Goal: Task Accomplishment & Management: Complete application form

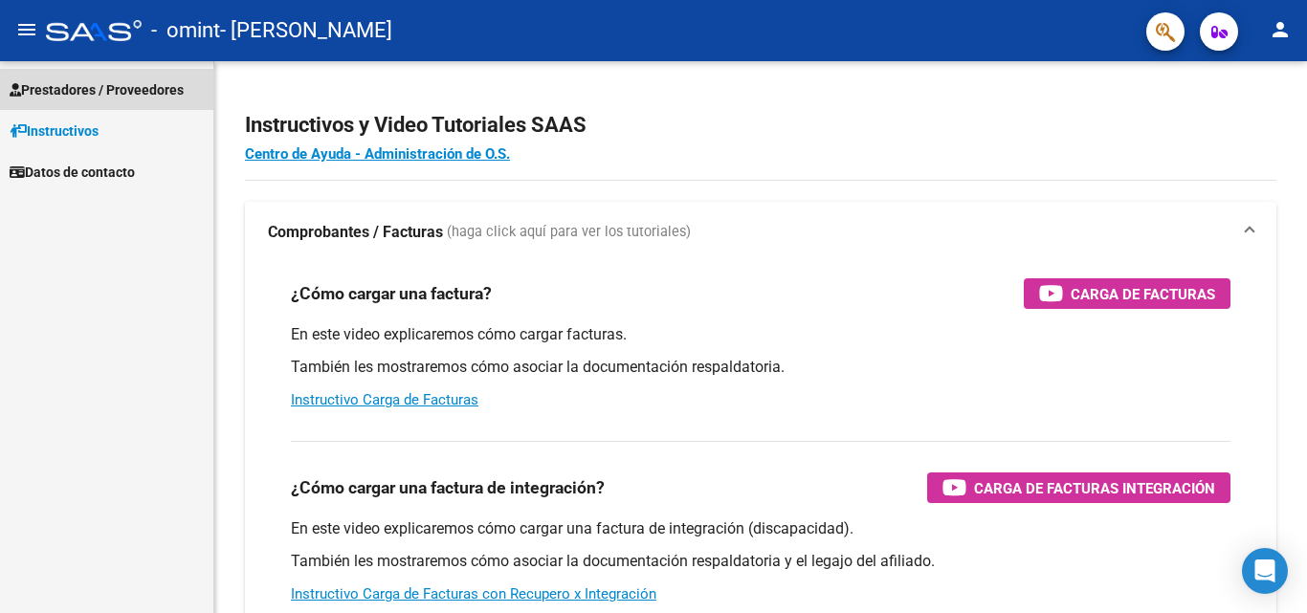
click at [91, 90] on span "Prestadores / Proveedores" at bounding box center [97, 89] width 174 height 21
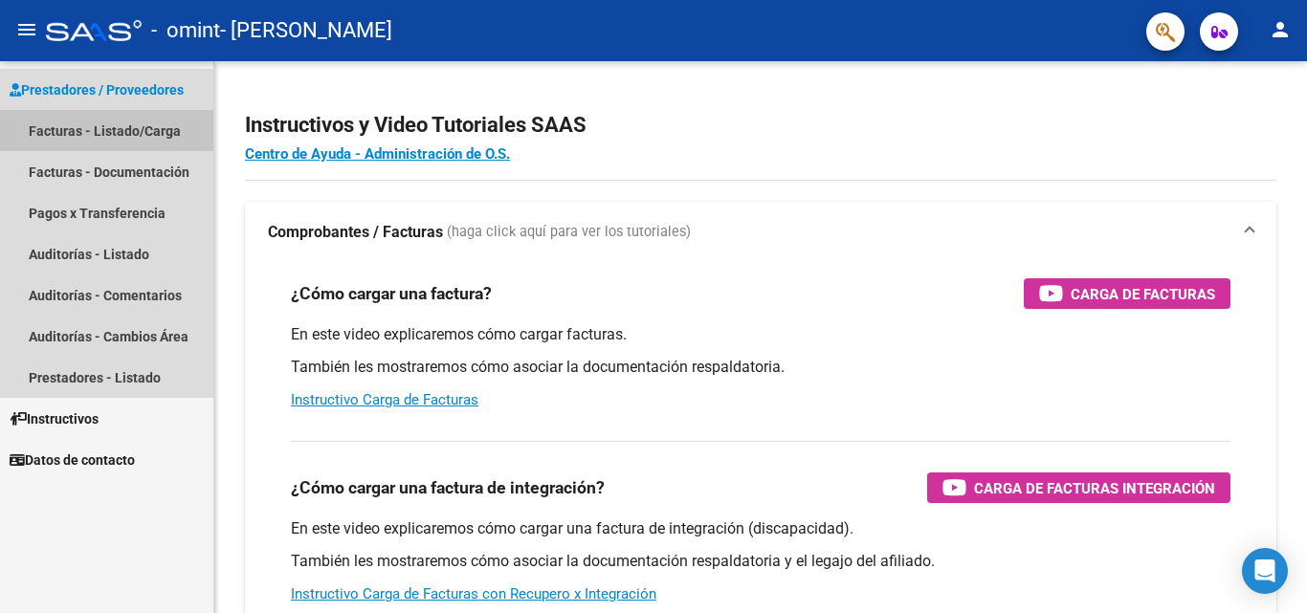
click at [126, 130] on link "Facturas - Listado/Carga" at bounding box center [106, 130] width 213 height 41
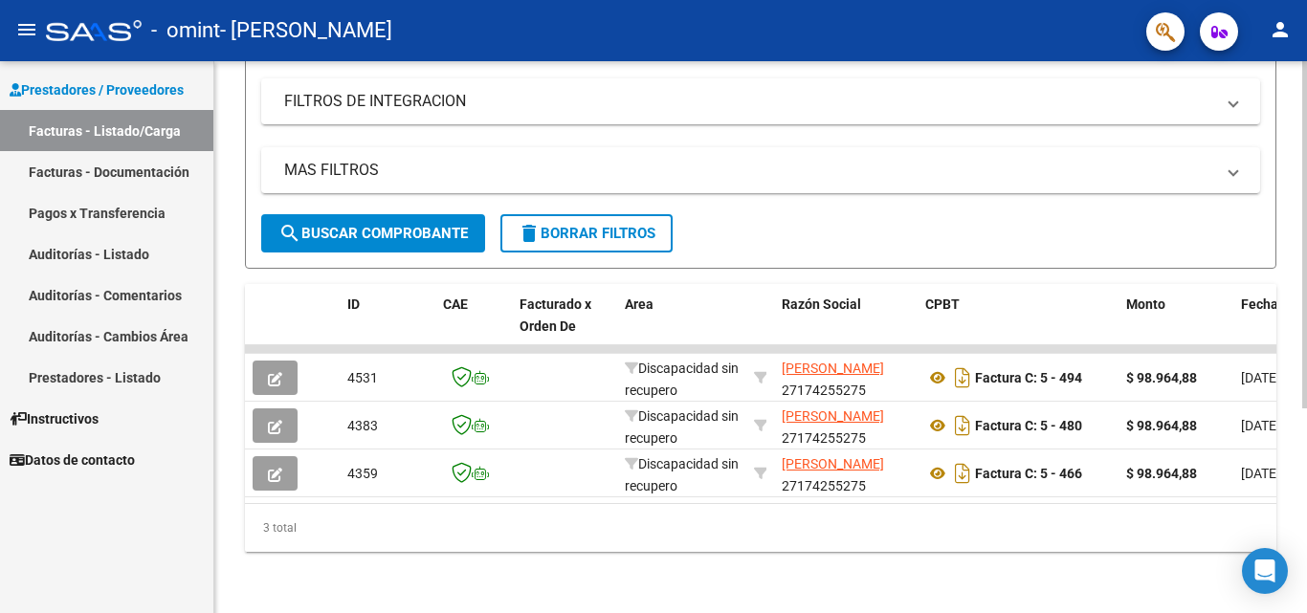
scroll to position [326, 0]
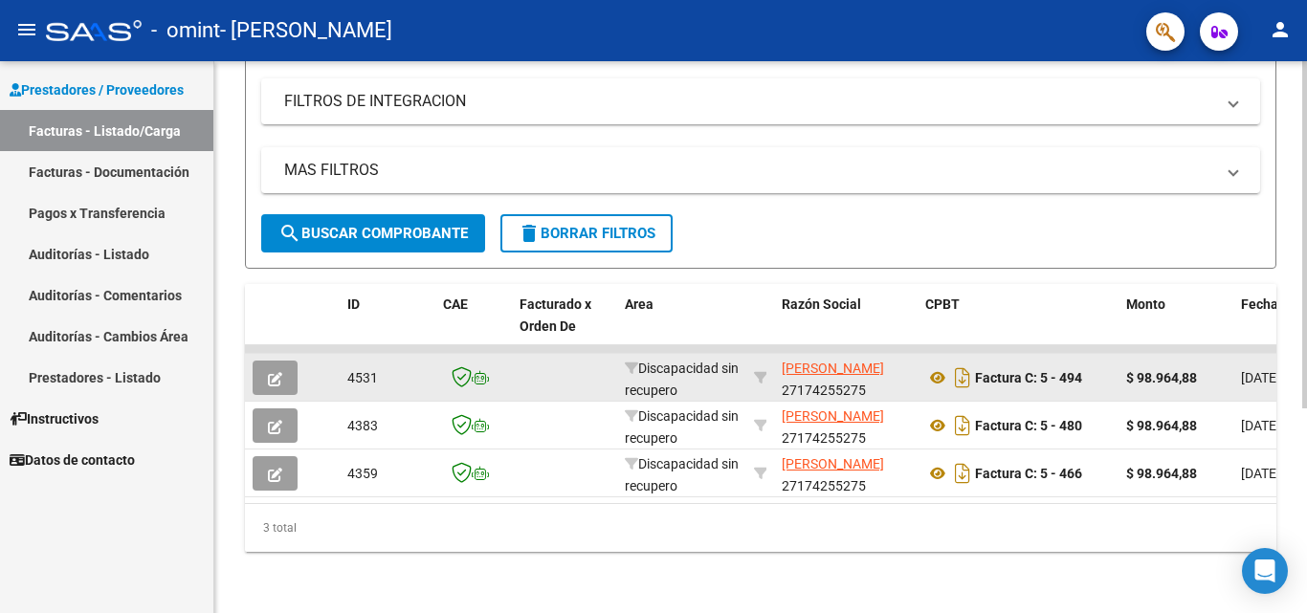
click at [276, 372] on icon "button" at bounding box center [275, 379] width 14 height 14
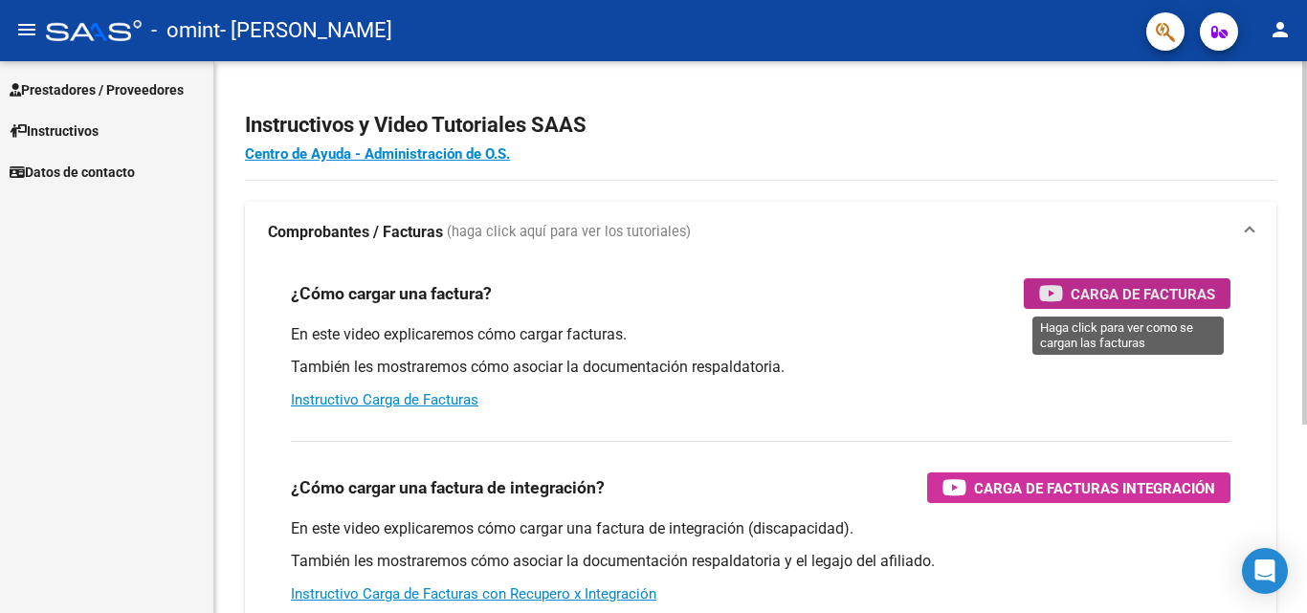
click at [1059, 291] on icon "button" at bounding box center [1051, 293] width 24 height 22
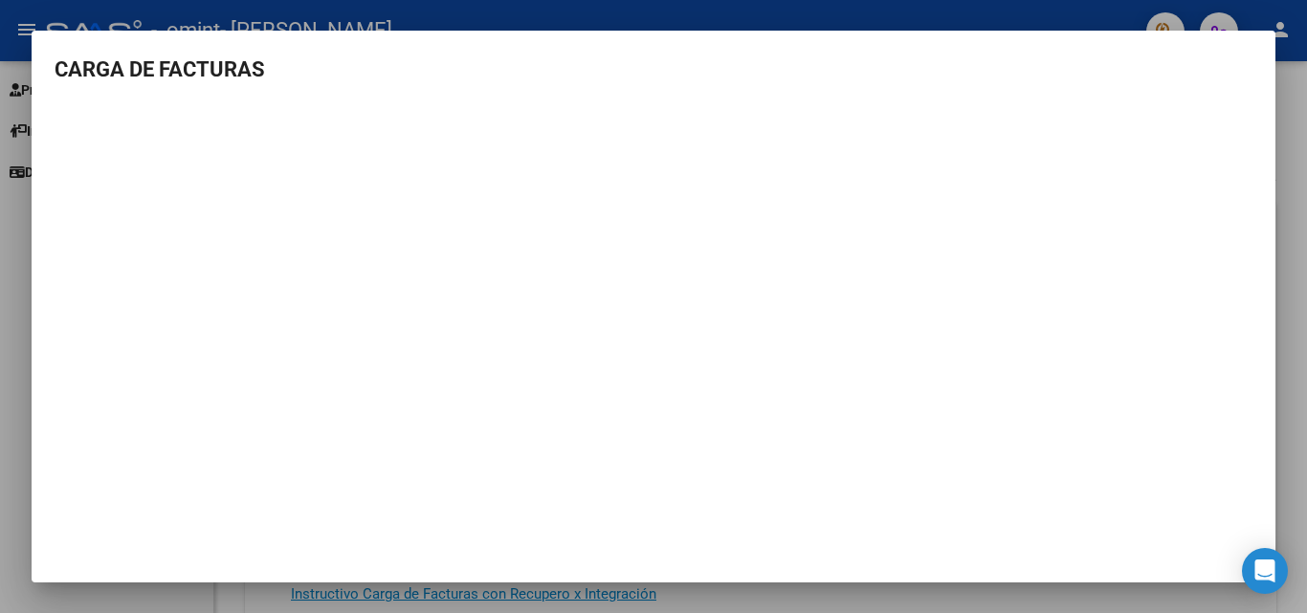
click at [208, 84] on h3 "CARGA DE FACTURAS" at bounding box center [654, 70] width 1198 height 32
click at [932, 27] on div at bounding box center [653, 306] width 1307 height 613
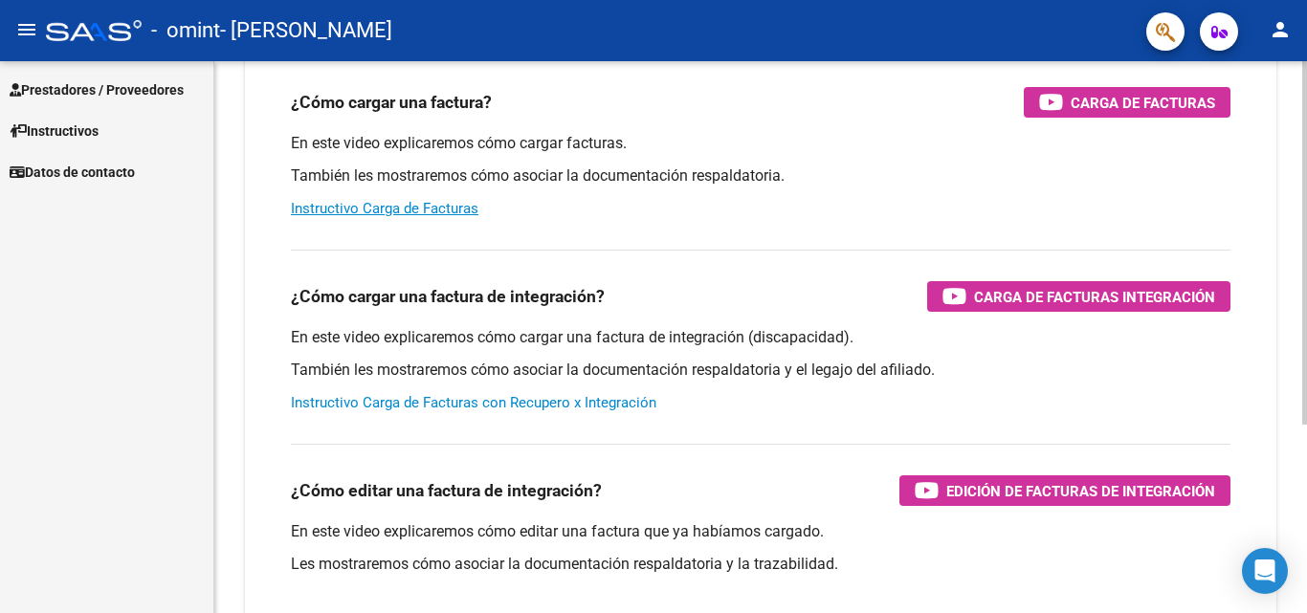
scroll to position [287, 0]
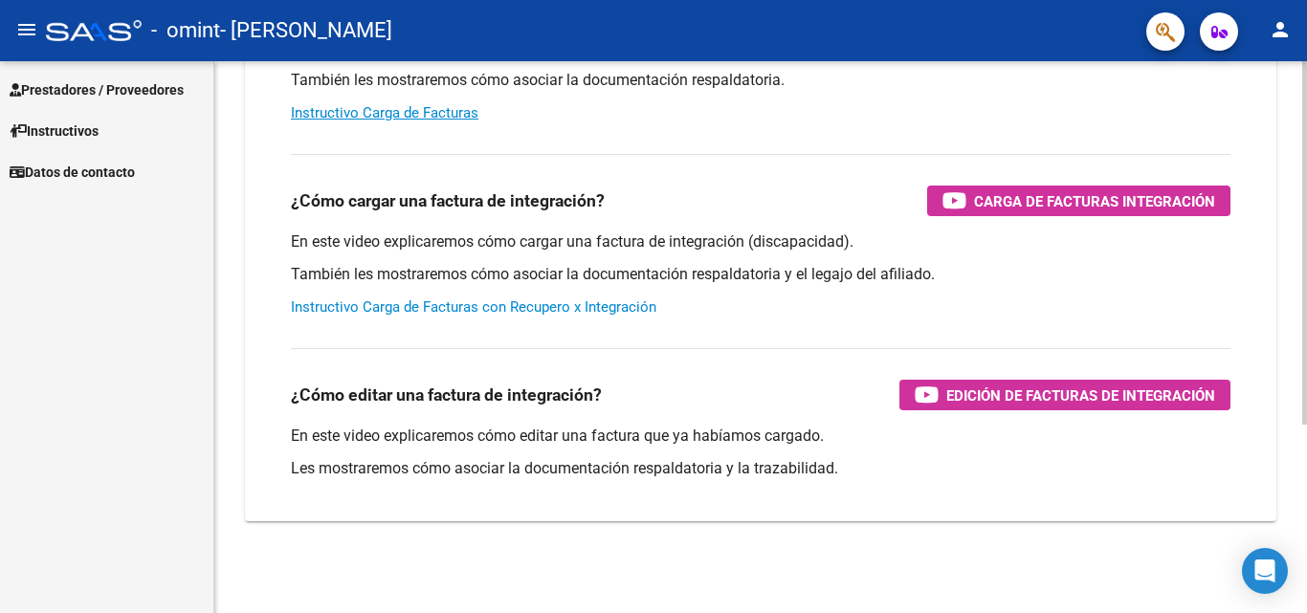
click at [504, 301] on link "Instructivo Carga de Facturas con Recupero x Integración" at bounding box center [473, 306] width 365 height 17
click at [77, 92] on span "Prestadores / Proveedores" at bounding box center [97, 89] width 174 height 21
click at [88, 83] on span "Prestadores / Proveedores" at bounding box center [97, 89] width 174 height 21
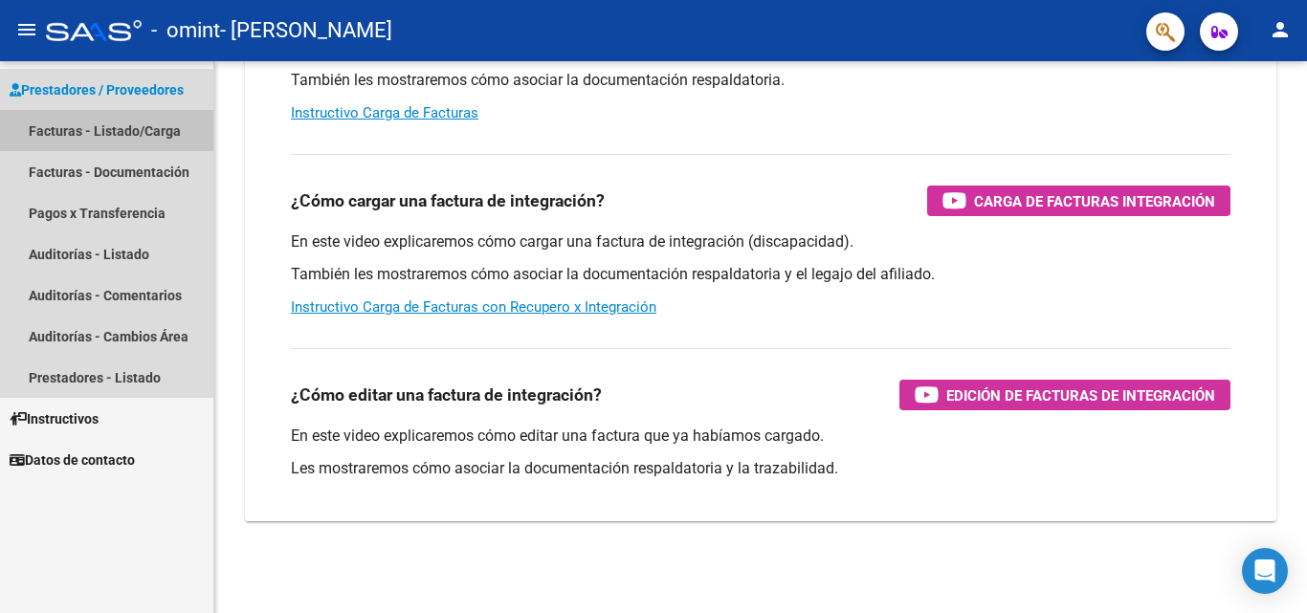
click at [99, 127] on link "Facturas - Listado/Carga" at bounding box center [106, 130] width 213 height 41
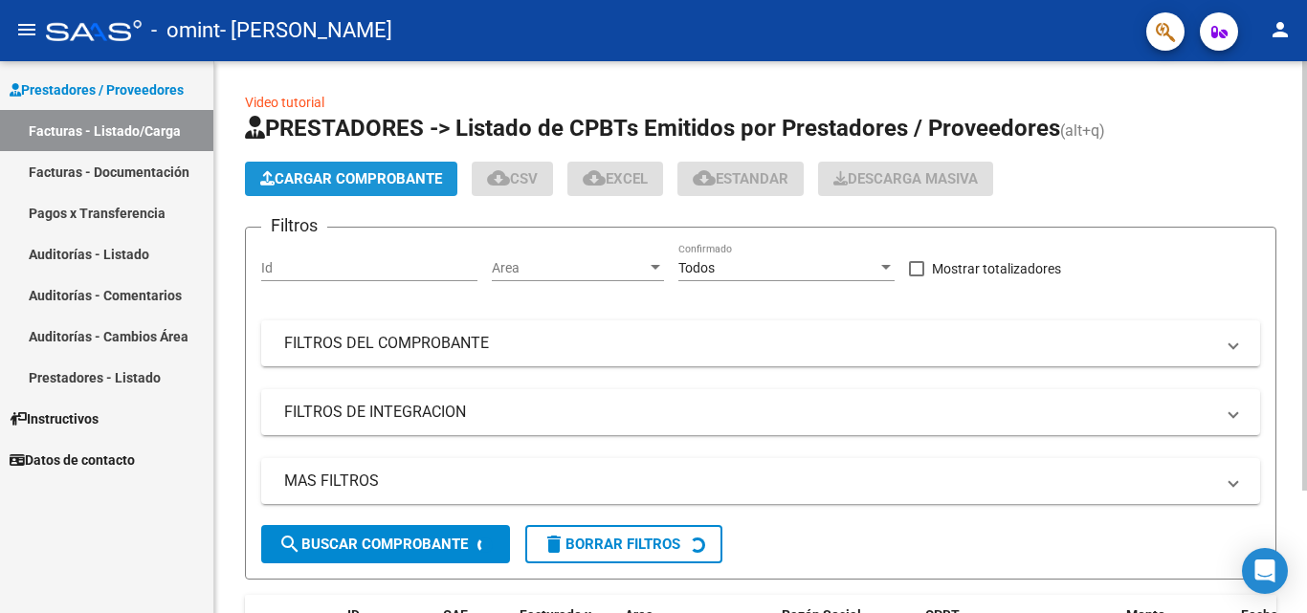
click at [347, 183] on span "Cargar Comprobante" at bounding box center [351, 178] width 182 height 17
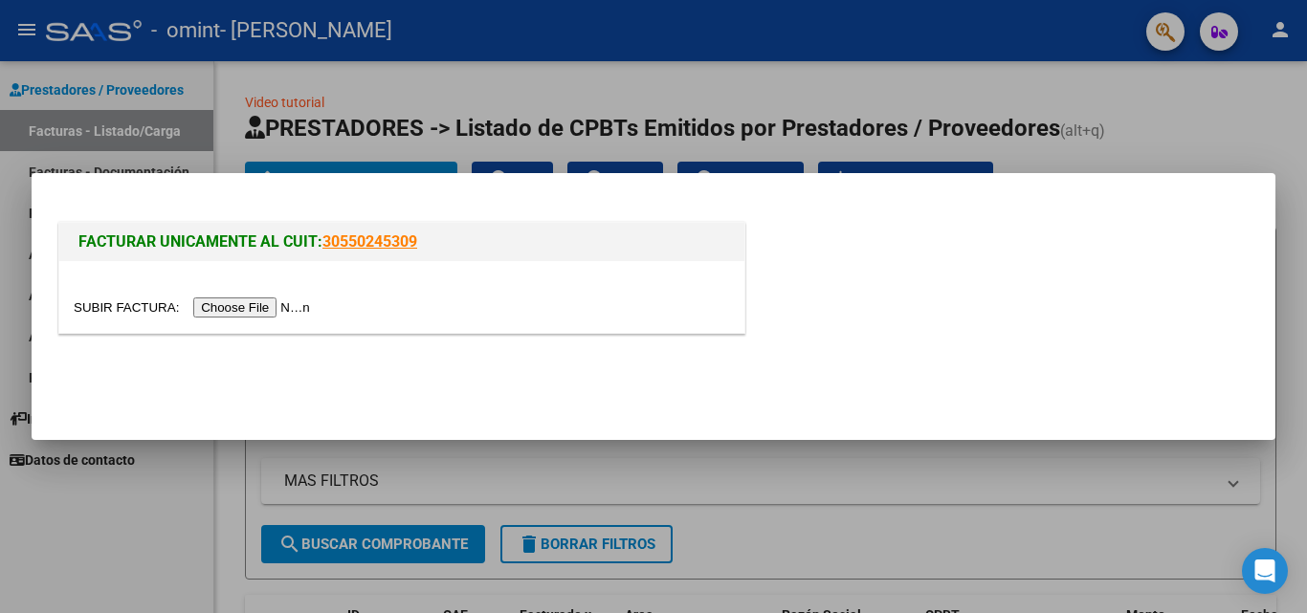
click at [278, 310] on input "file" at bounding box center [195, 308] width 242 height 20
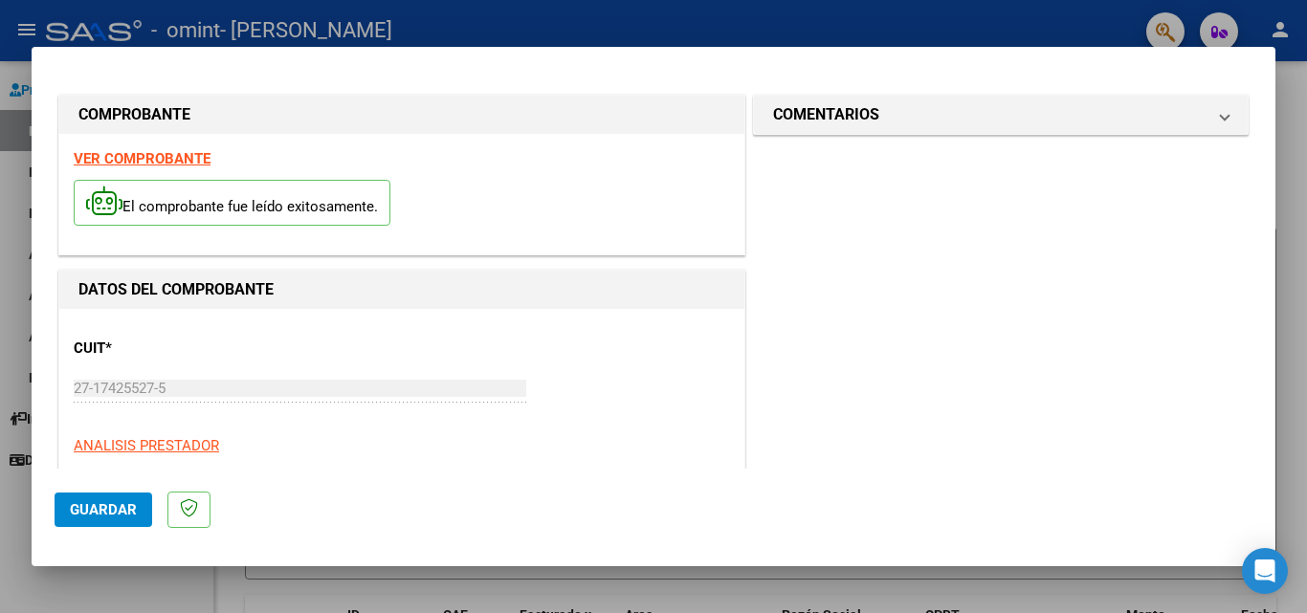
click at [116, 509] on span "Guardar" at bounding box center [103, 509] width 67 height 17
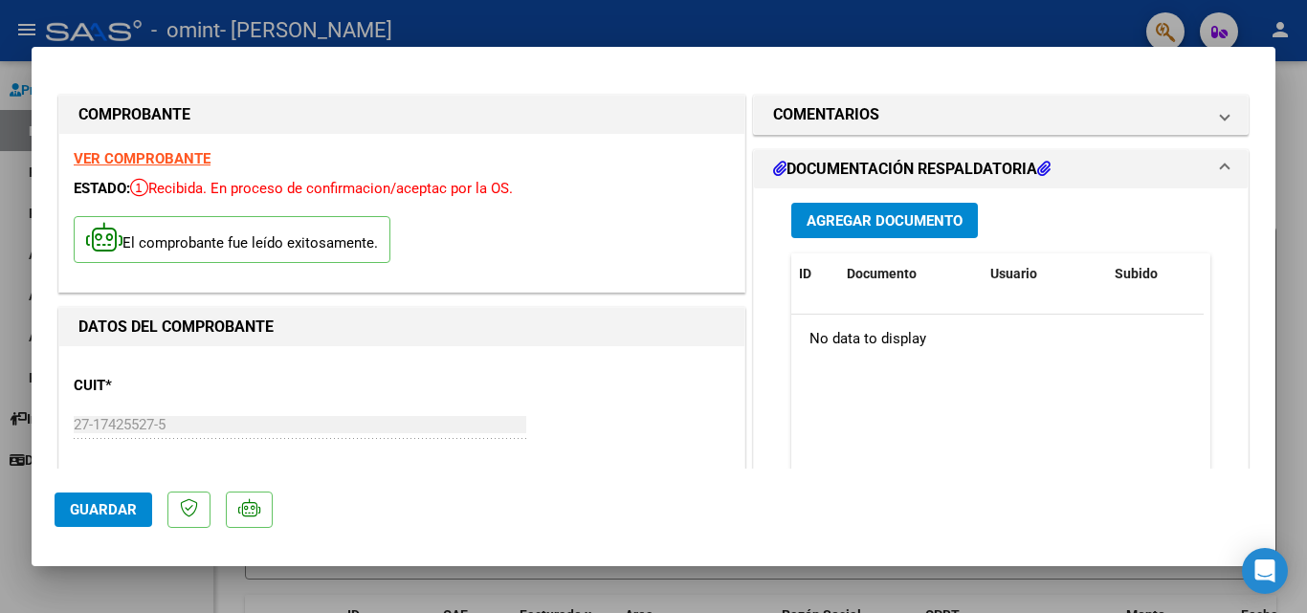
click at [857, 168] on h1 "DOCUMENTACIÓN RESPALDATORIA" at bounding box center [911, 169] width 277 height 23
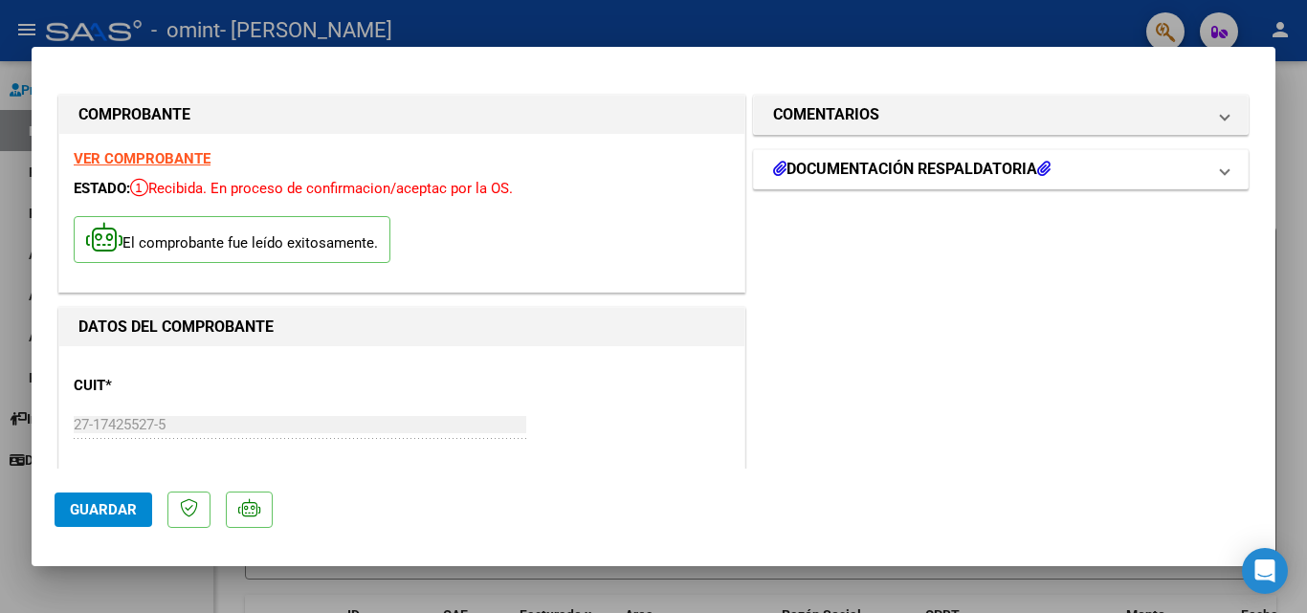
click at [857, 168] on h1 "DOCUMENTACIÓN RESPALDATORIA" at bounding box center [911, 169] width 277 height 23
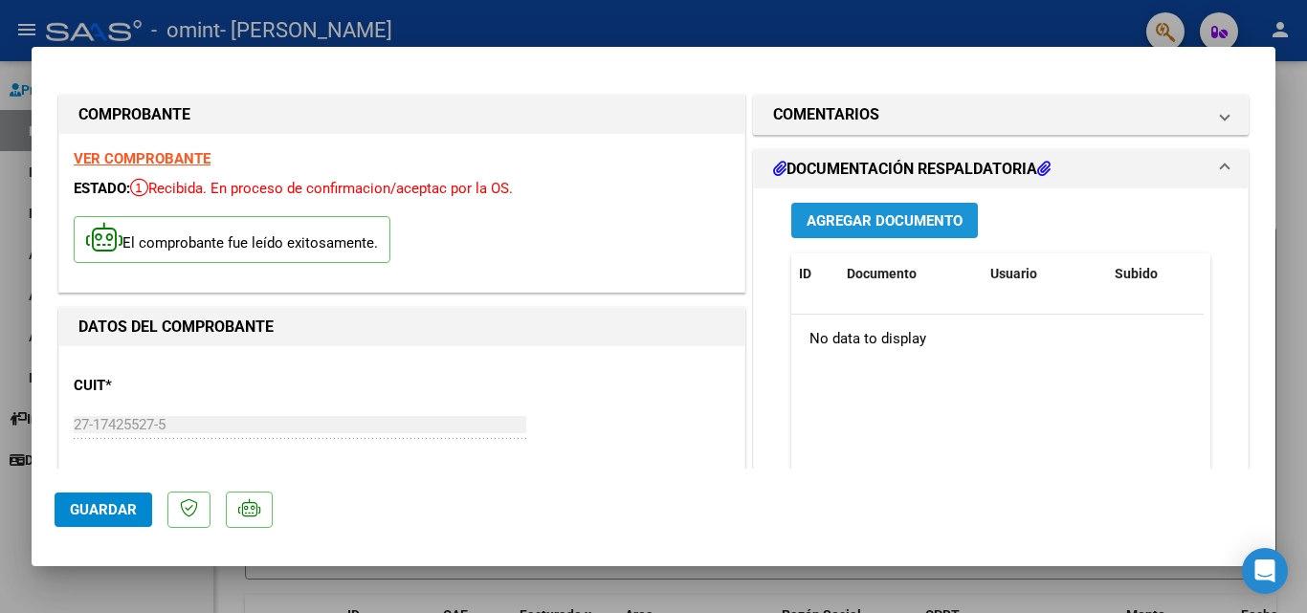
click at [857, 222] on span "Agregar Documento" at bounding box center [884, 220] width 156 height 17
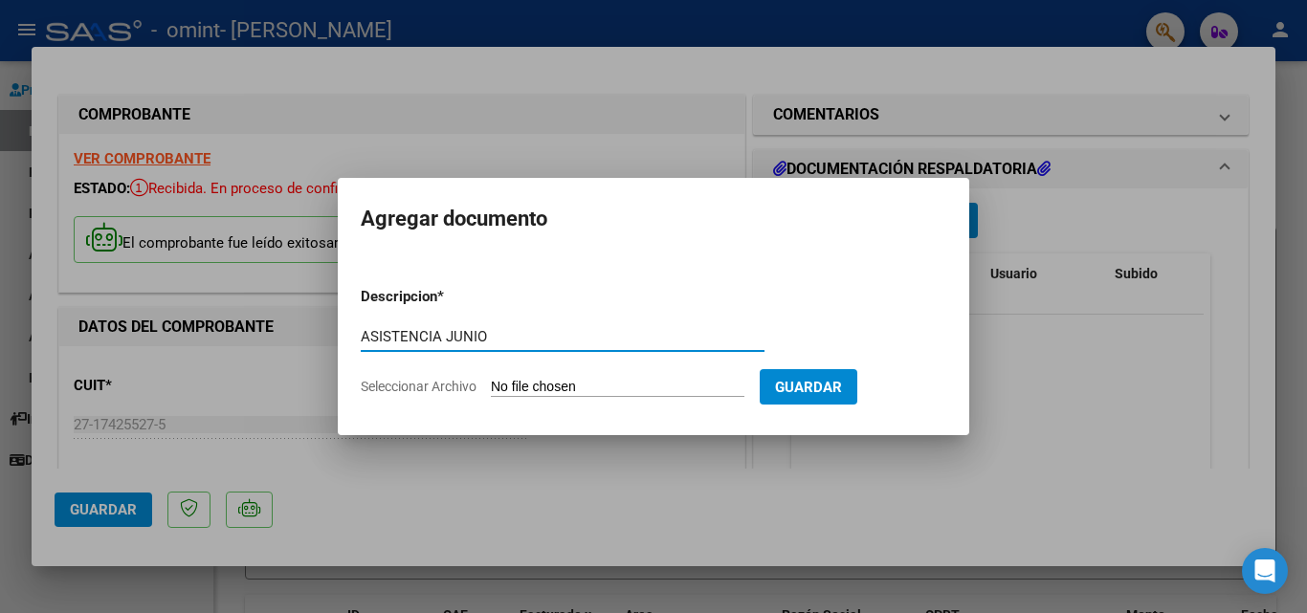
type input "ASISTENCIA JUNIO"
click at [379, 386] on span "Seleccionar Archivo" at bounding box center [419, 386] width 116 height 15
click at [491, 386] on input "Seleccionar Archivo" at bounding box center [618, 388] width 254 height 18
type input "C:\fakepath\[PERSON_NAME] ASISTENCIA [DATE].pdf"
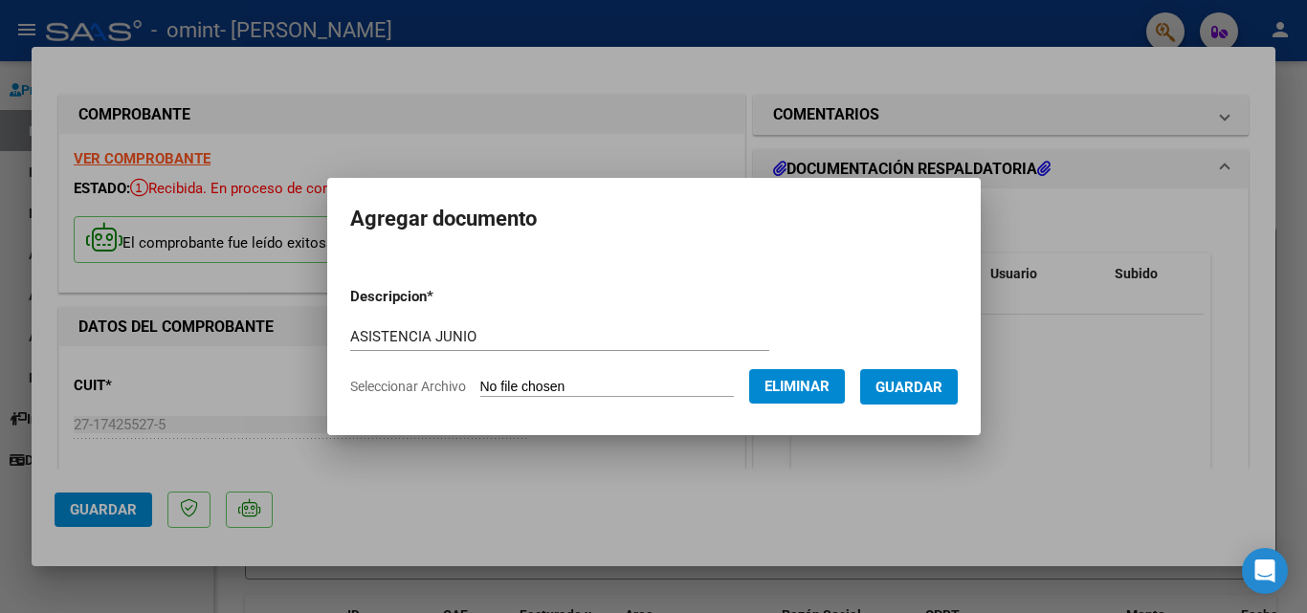
click at [934, 389] on span "Guardar" at bounding box center [908, 387] width 67 height 17
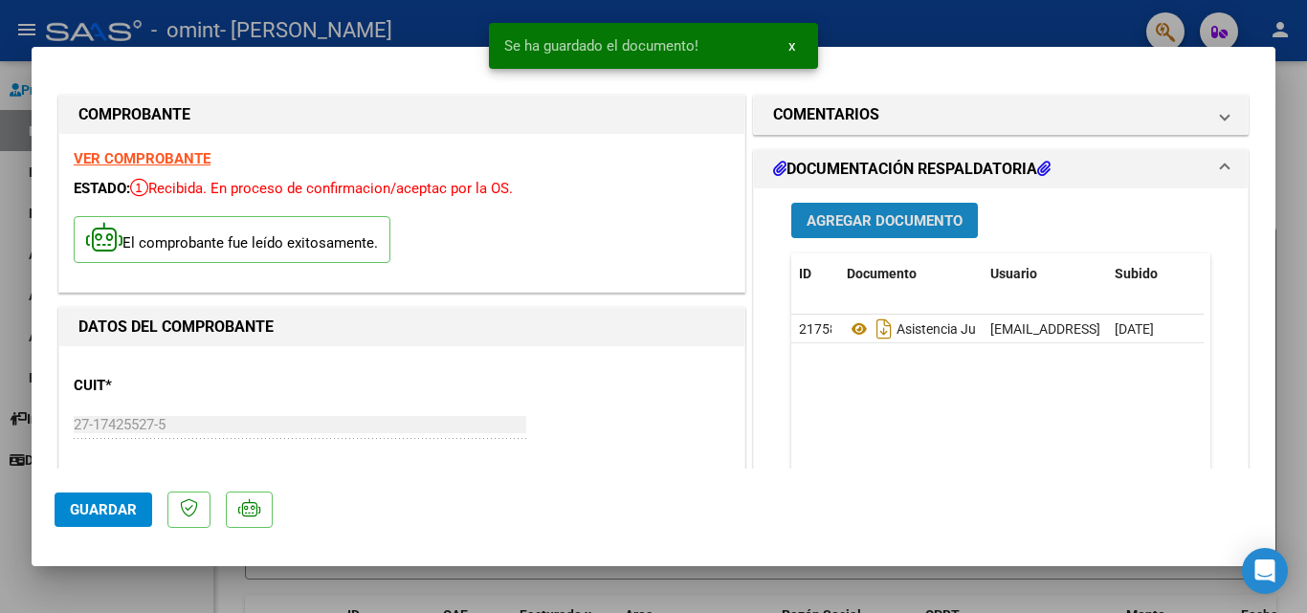
click at [855, 215] on span "Agregar Documento" at bounding box center [884, 220] width 156 height 17
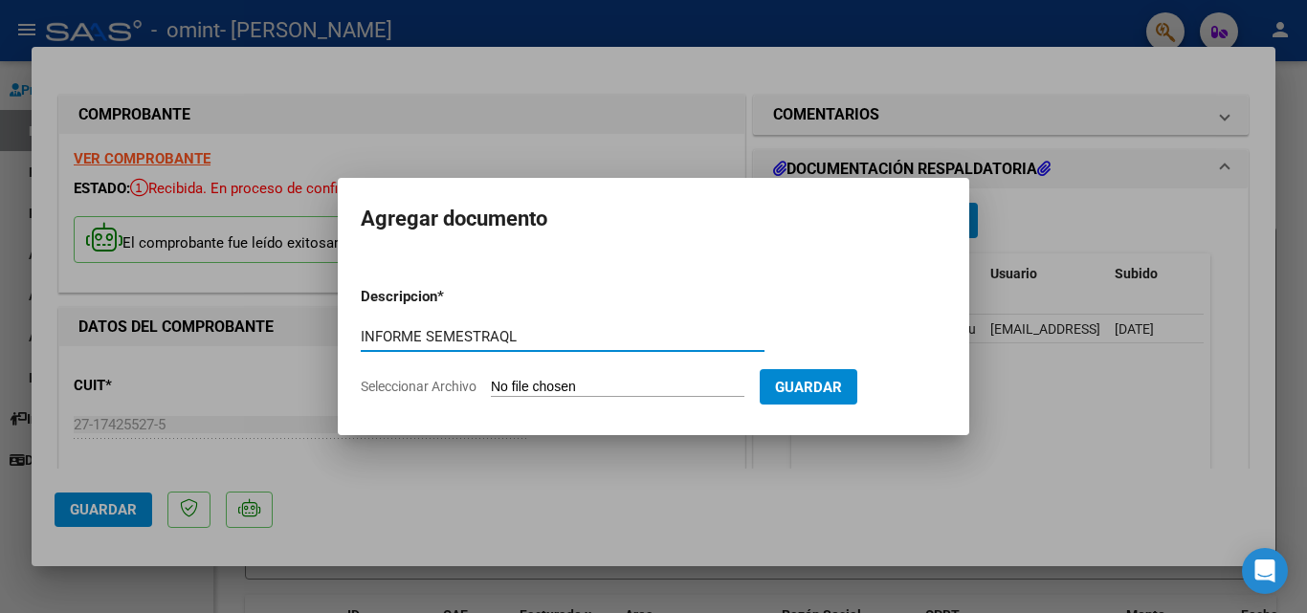
type input "INFORME SEMESTRAQL"
click at [425, 387] on span "Seleccionar Archivo" at bounding box center [419, 386] width 116 height 15
click at [491, 387] on input "Seleccionar Archivo" at bounding box center [618, 388] width 254 height 18
type input "C:\fakepath\[PERSON_NAME] EVALUACION SEMESTRAL 2025.pdf"
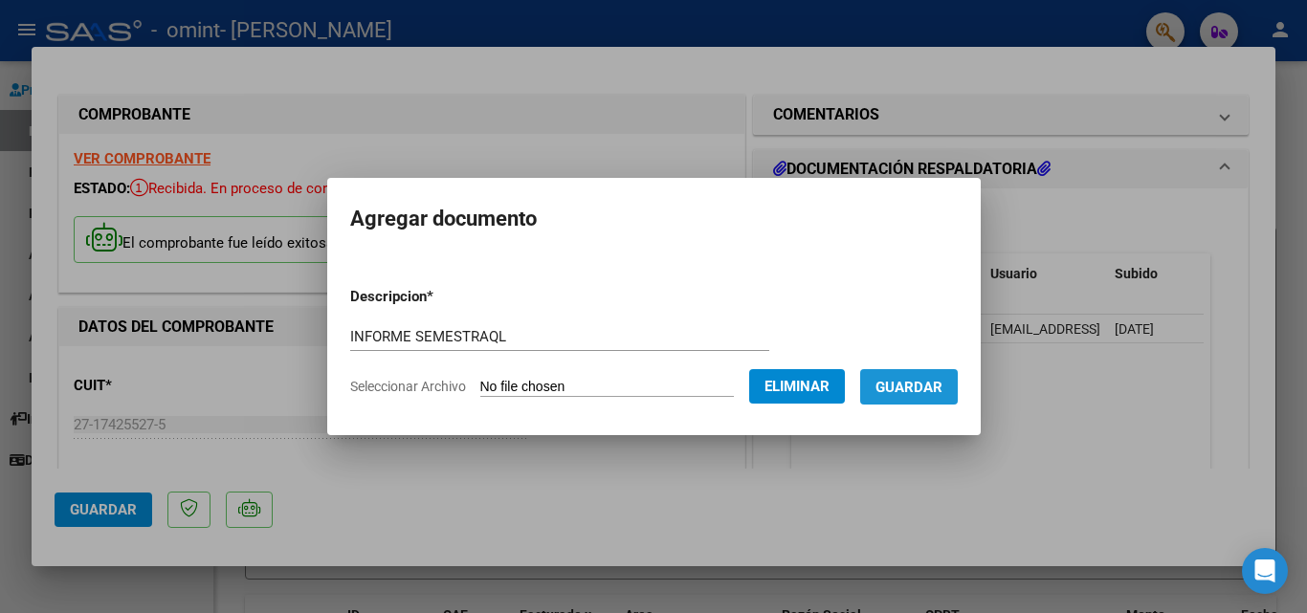
click at [936, 388] on span "Guardar" at bounding box center [908, 387] width 67 height 17
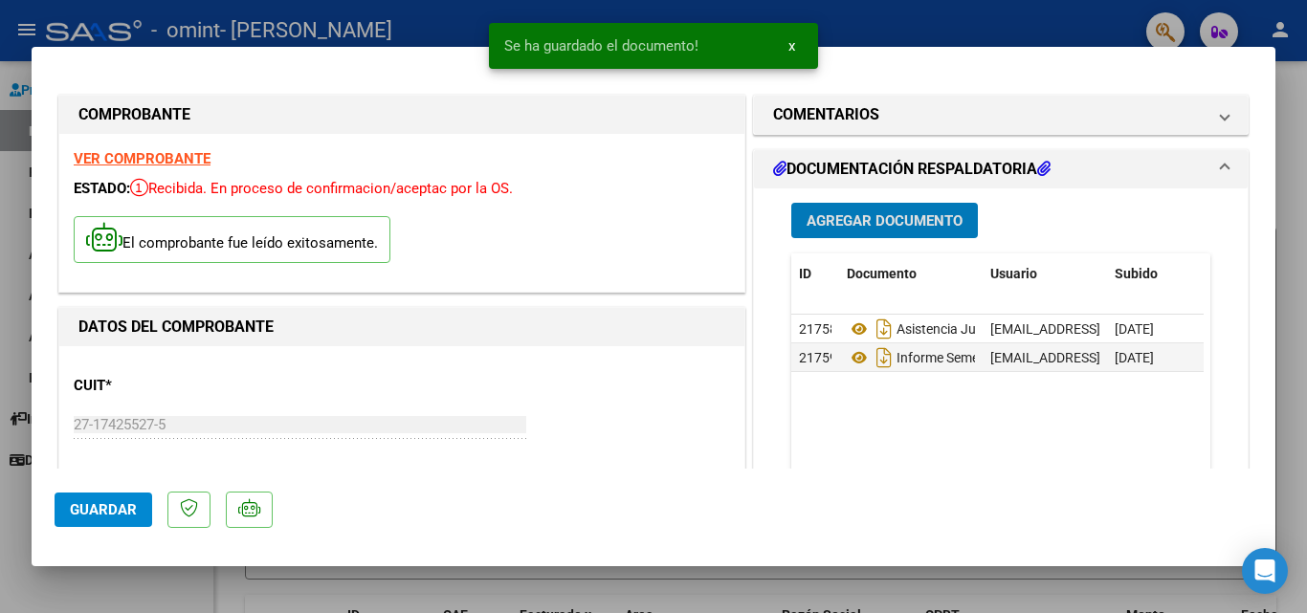
click at [99, 497] on button "Guardar" at bounding box center [104, 510] width 98 height 34
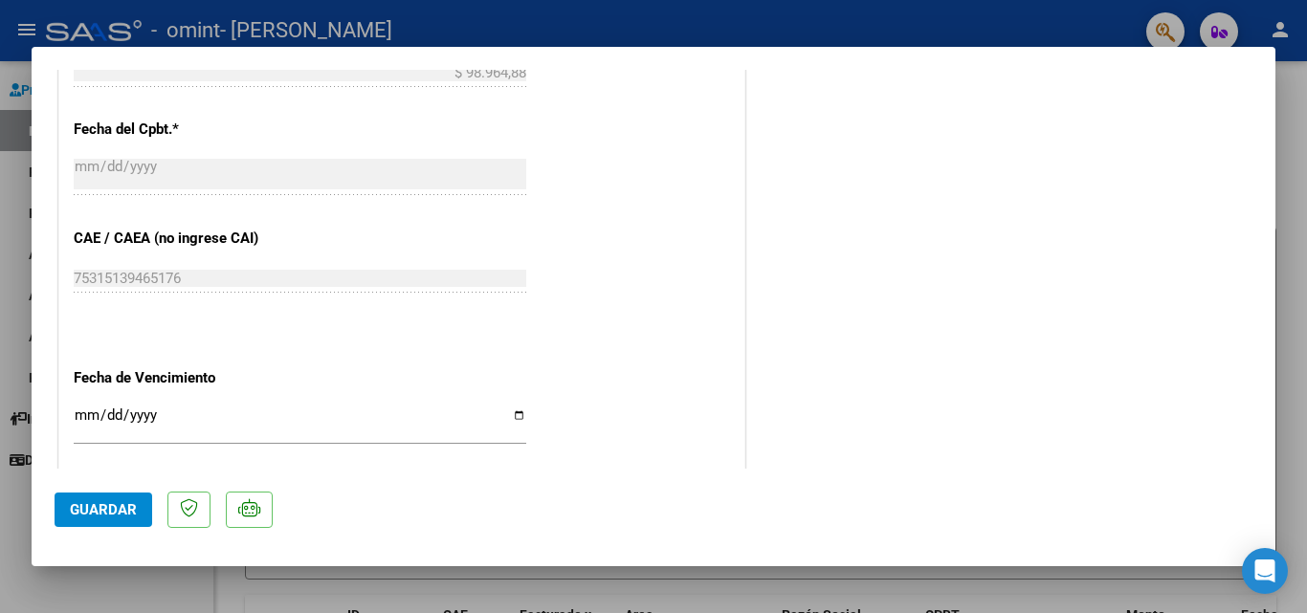
scroll to position [957, 0]
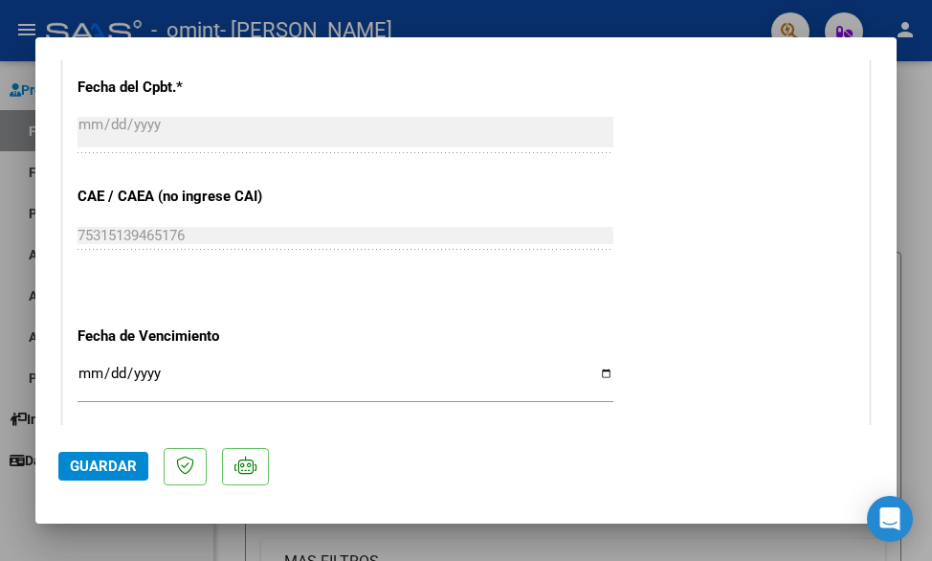
click at [118, 379] on input "Ingresar la fecha" at bounding box center [345, 380] width 536 height 31
click at [90, 372] on input "Ingresar la fecha" at bounding box center [345, 380] width 536 height 31
click at [120, 373] on input "Ingresar la fecha" at bounding box center [345, 380] width 536 height 31
click at [143, 374] on input "Ingresar la fecha" at bounding box center [345, 380] width 536 height 31
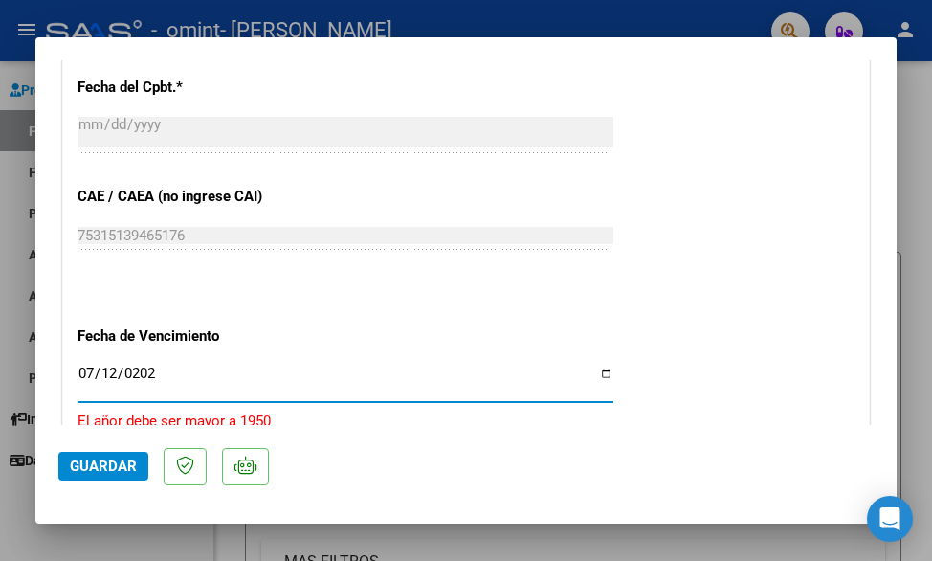
type input "[DATE]"
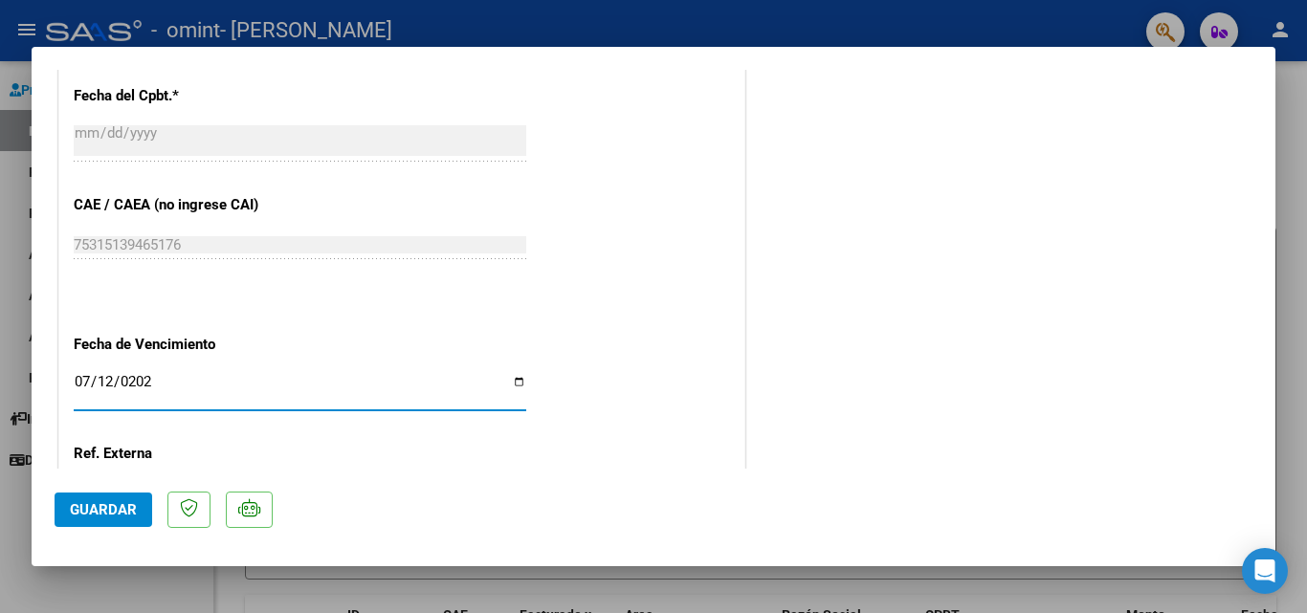
click at [124, 510] on span "Guardar" at bounding box center [103, 509] width 67 height 17
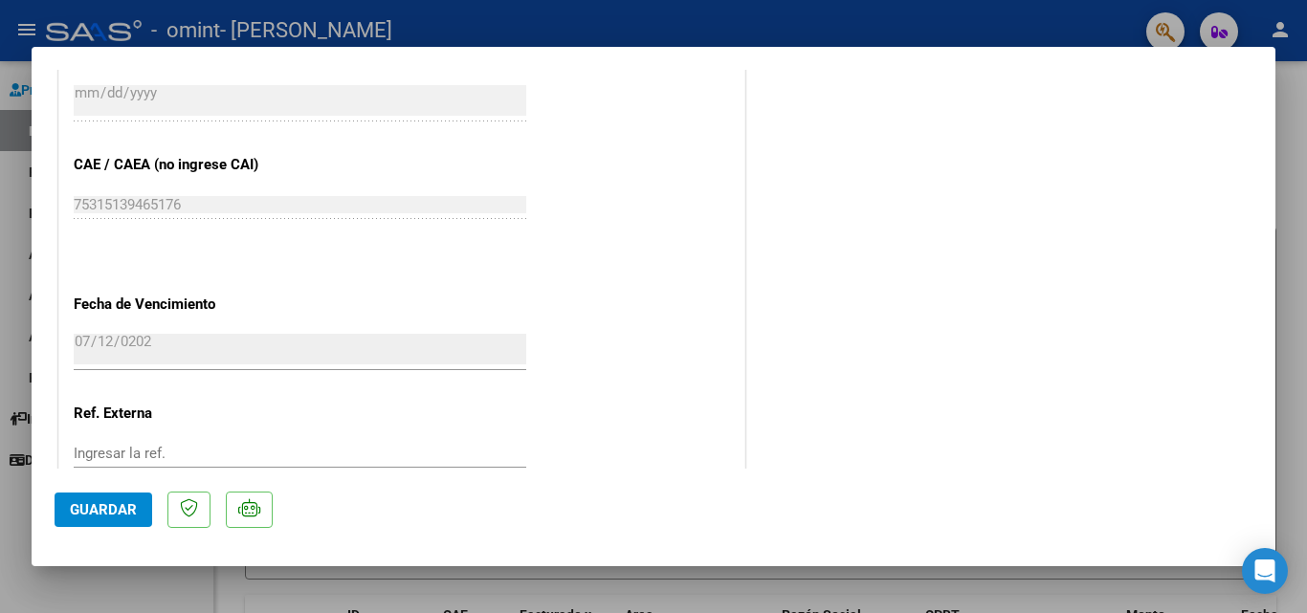
scroll to position [1130, 0]
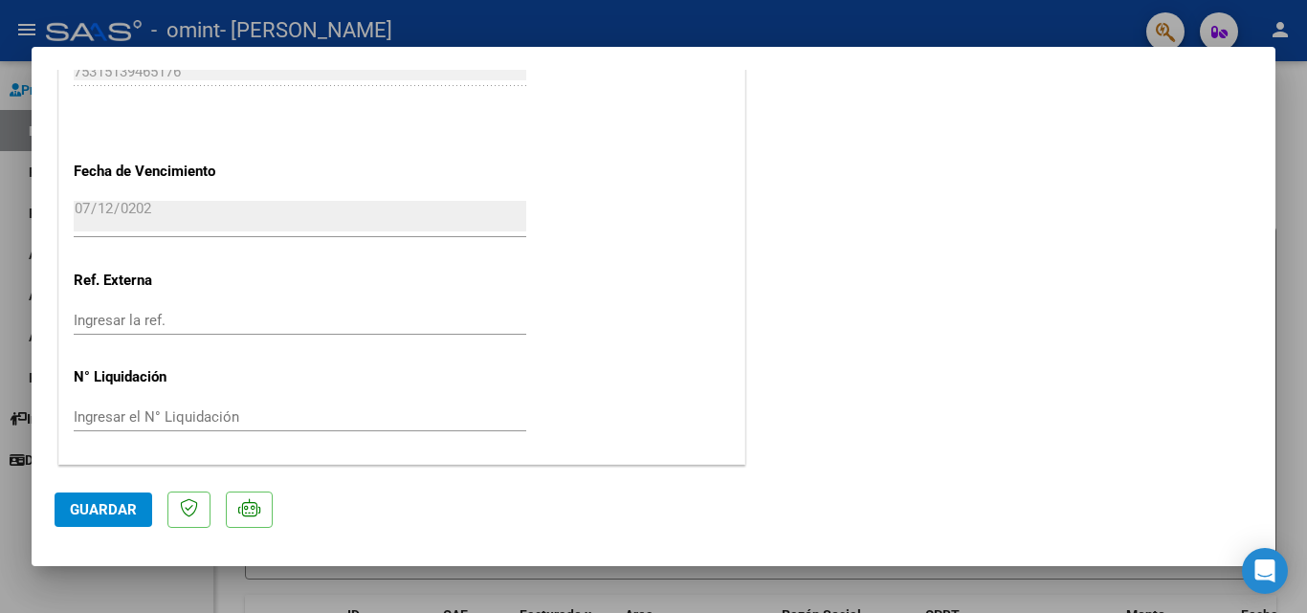
click at [99, 512] on span "Guardar" at bounding box center [103, 509] width 67 height 17
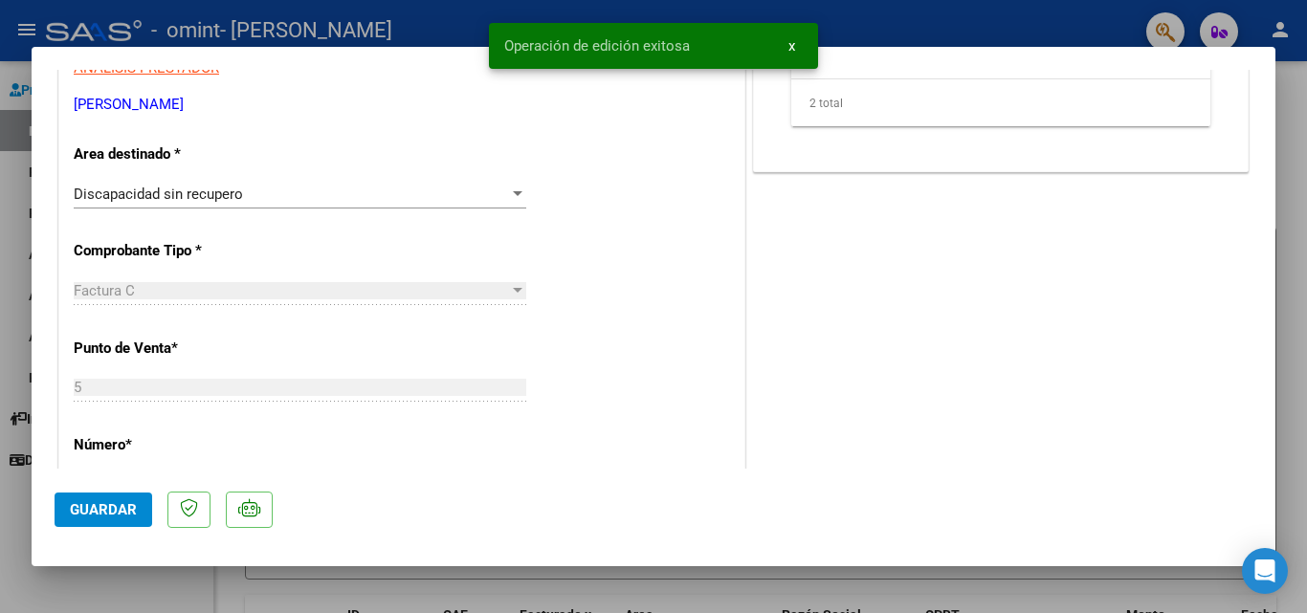
scroll to position [0, 0]
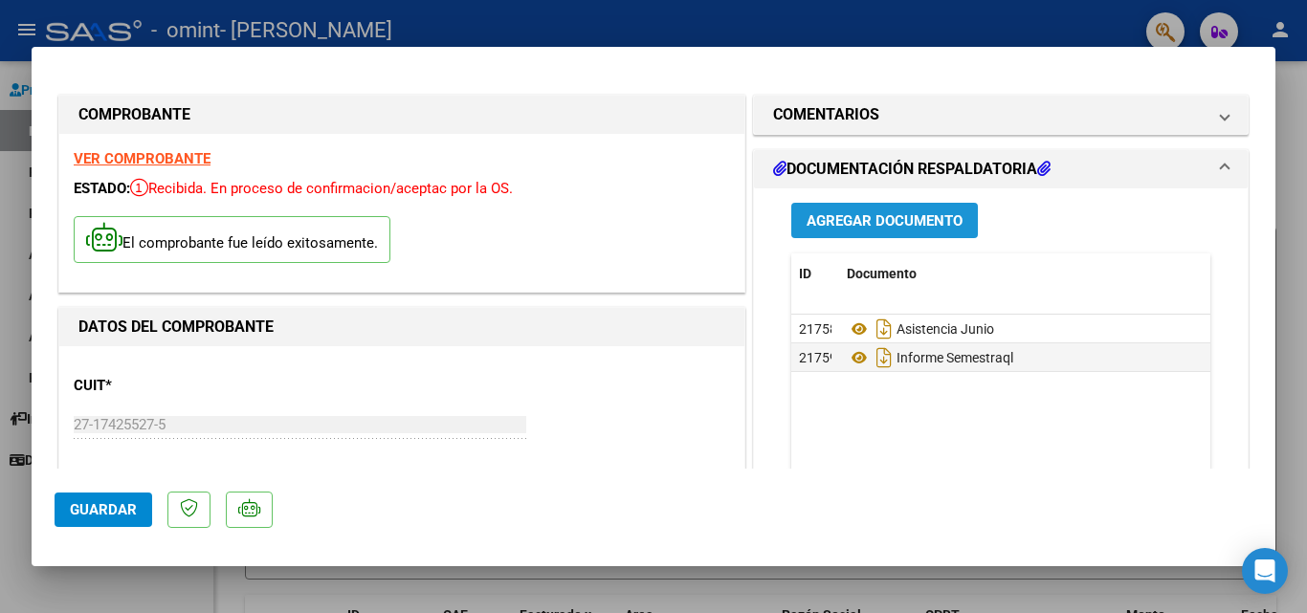
click at [831, 217] on span "Agregar Documento" at bounding box center [884, 220] width 156 height 17
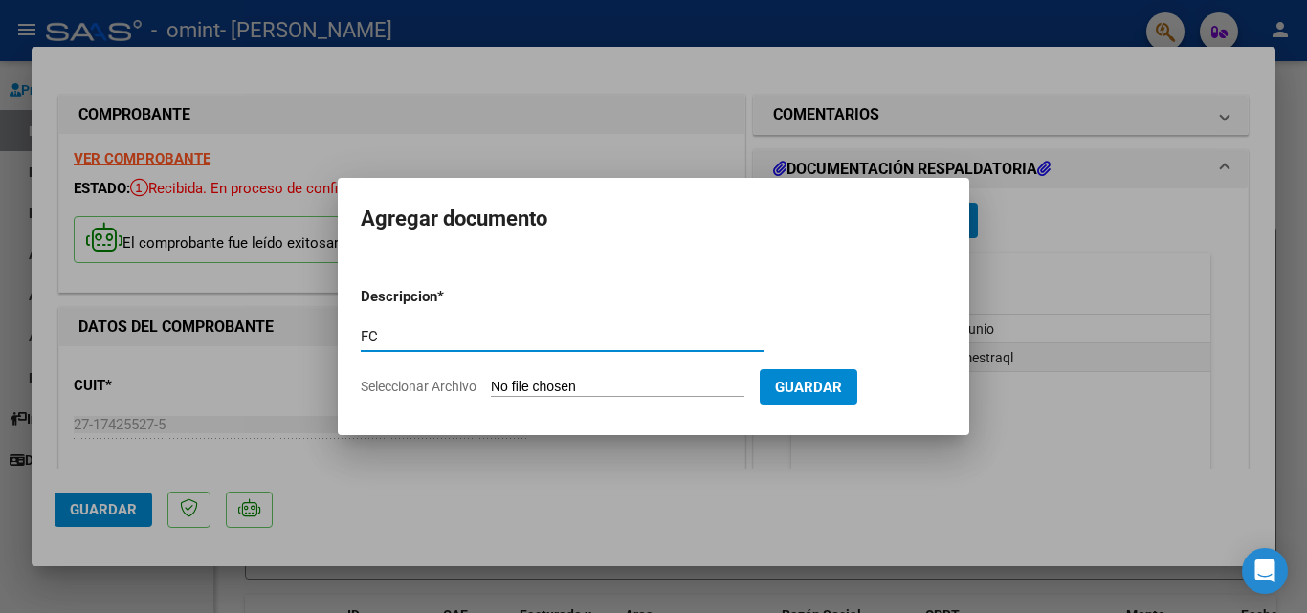
type input "F"
type input "FACTURA"
click at [452, 390] on span "Seleccionar Archivo" at bounding box center [419, 386] width 116 height 15
click at [491, 390] on input "Seleccionar Archivo" at bounding box center [618, 388] width 254 height 18
type input "C:\fakepath\[PERSON_NAME] ASISTENCIA [DATE].pdf"
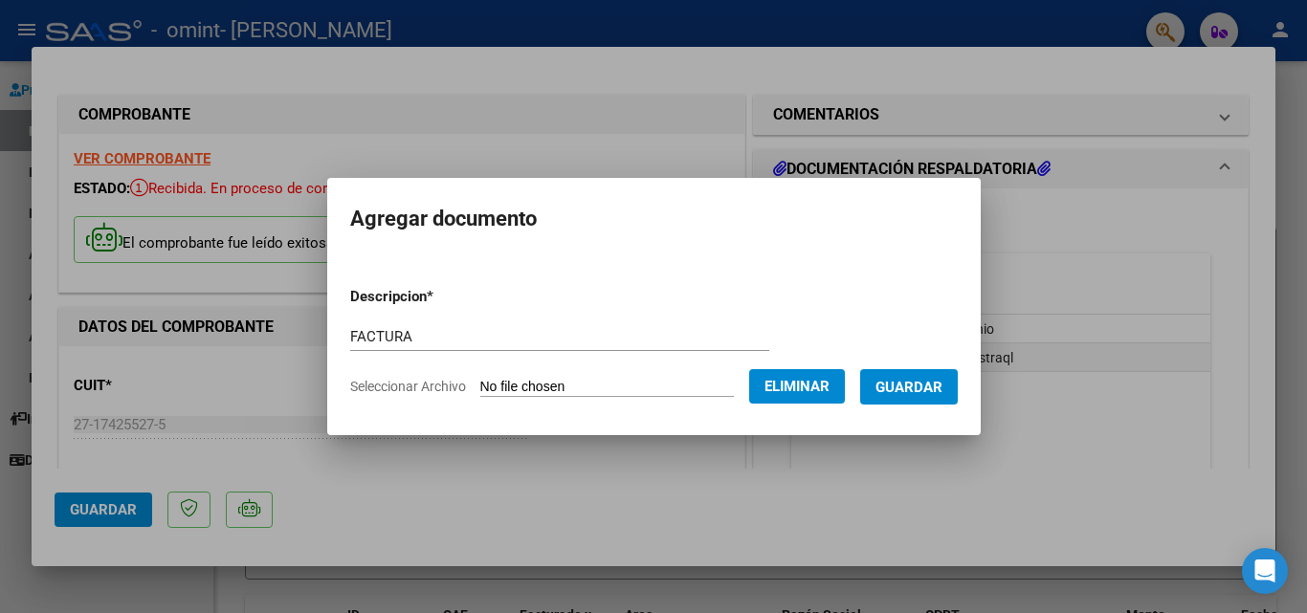
click at [921, 388] on span "Guardar" at bounding box center [908, 387] width 67 height 17
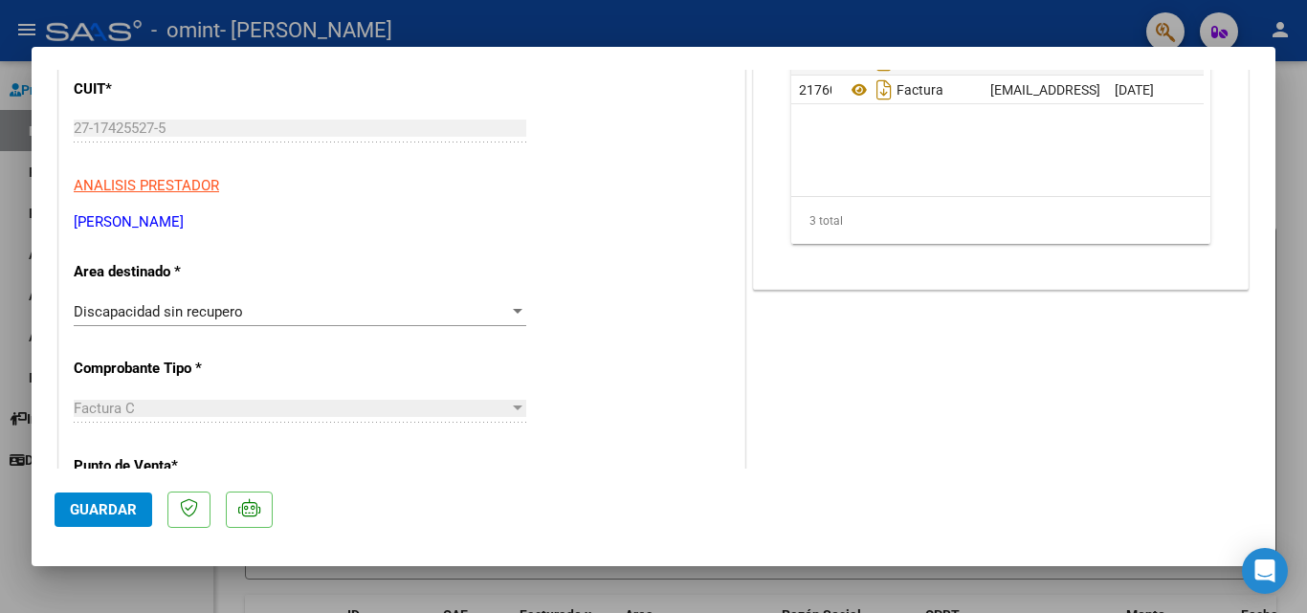
scroll to position [478, 0]
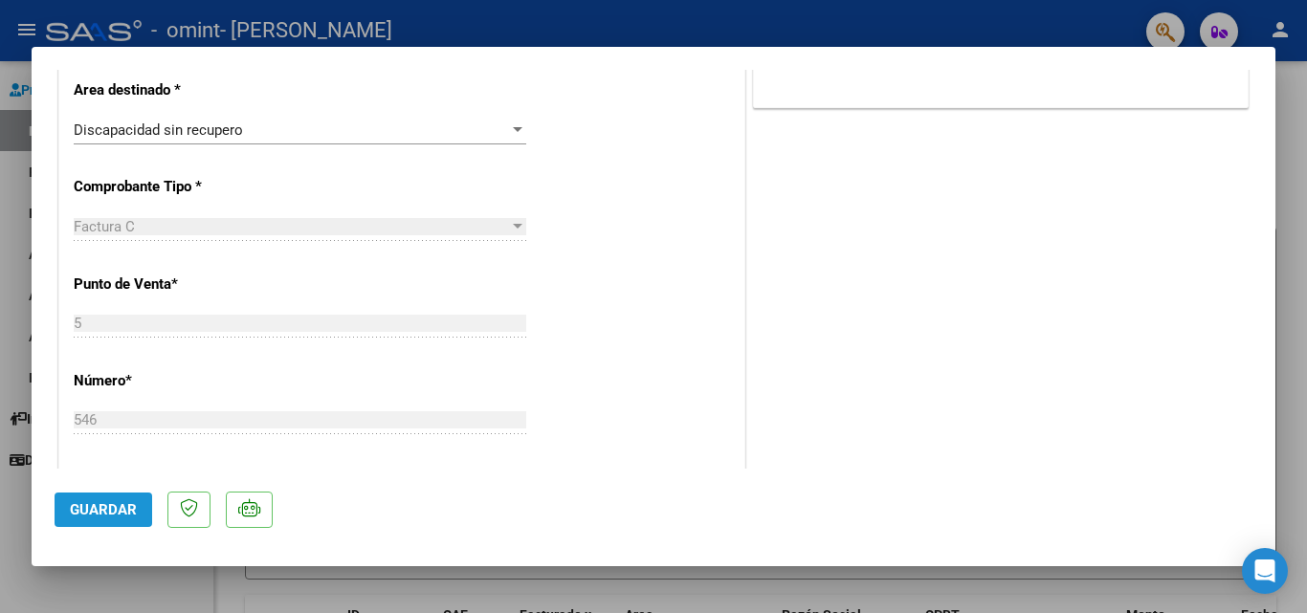
click at [94, 498] on button "Guardar" at bounding box center [104, 510] width 98 height 34
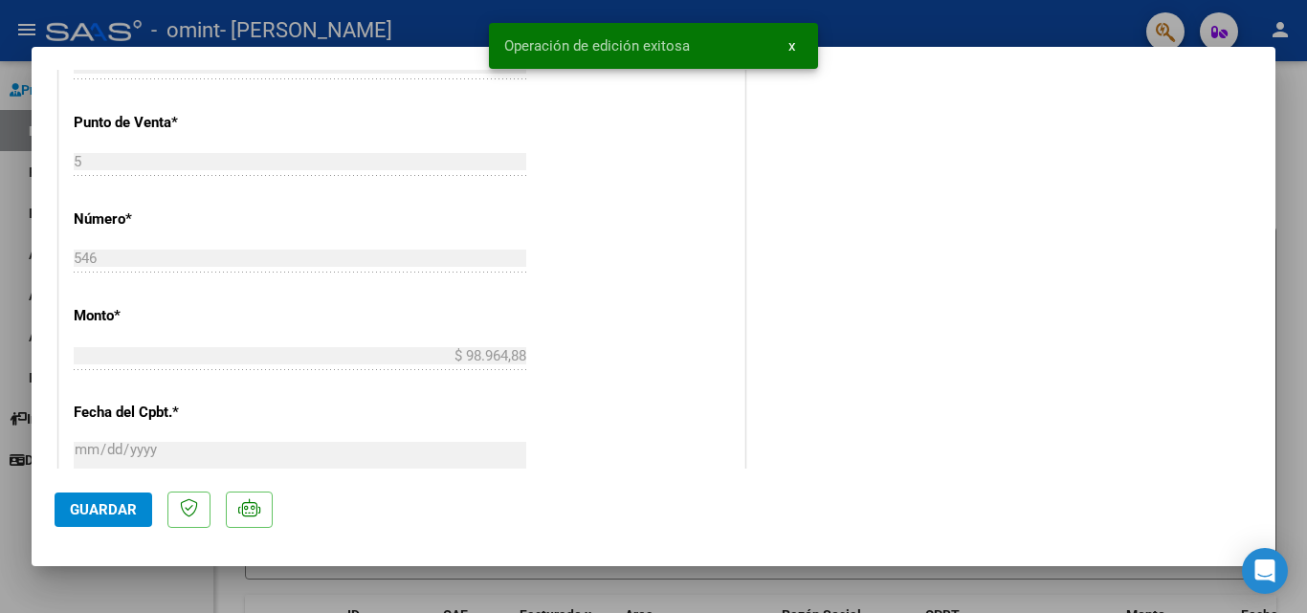
scroll to position [670, 0]
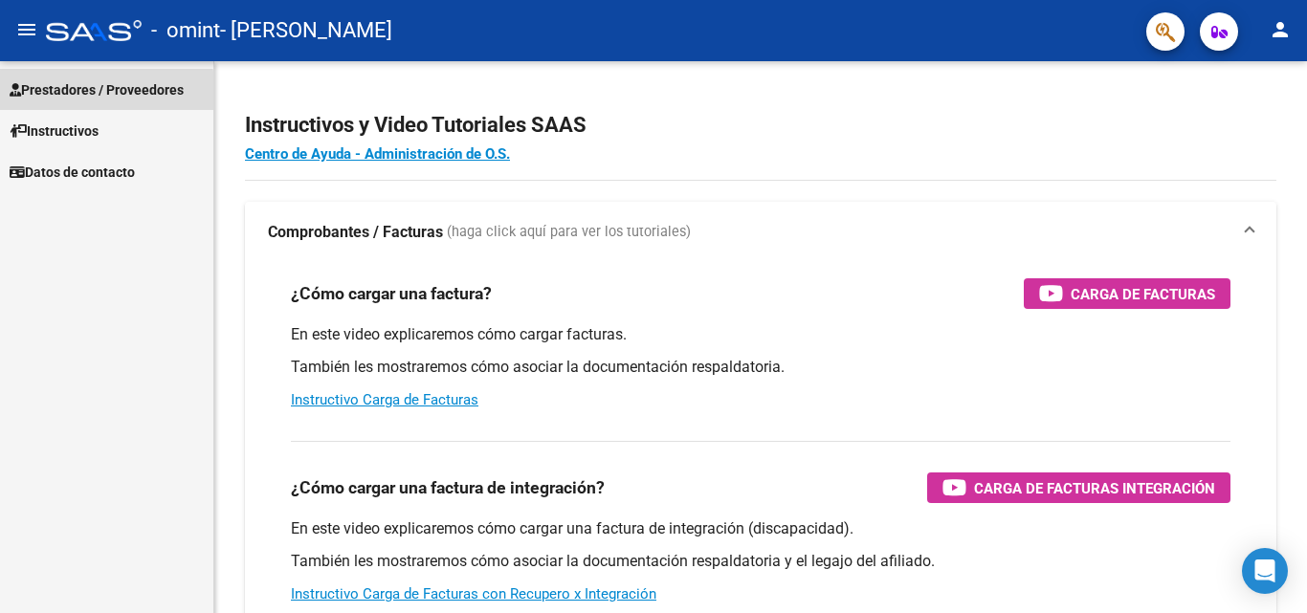
click at [102, 92] on span "Prestadores / Proveedores" at bounding box center [97, 89] width 174 height 21
click at [86, 88] on span "Prestadores / Proveedores" at bounding box center [97, 89] width 174 height 21
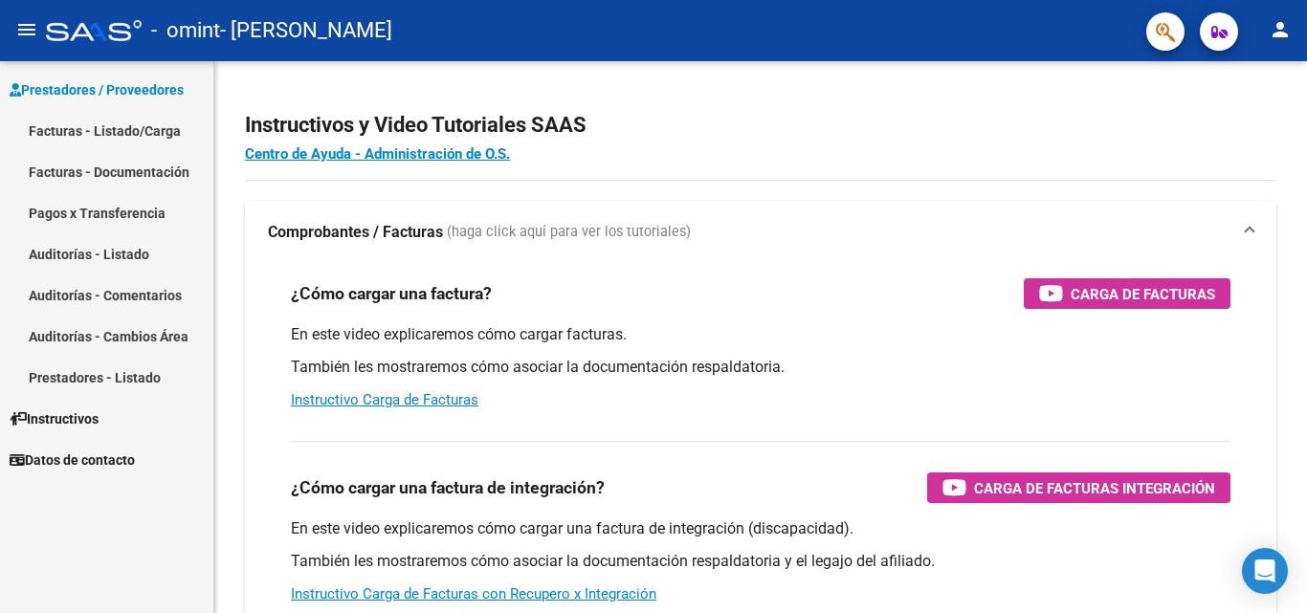
click at [93, 128] on link "Facturas - Listado/Carga" at bounding box center [106, 130] width 213 height 41
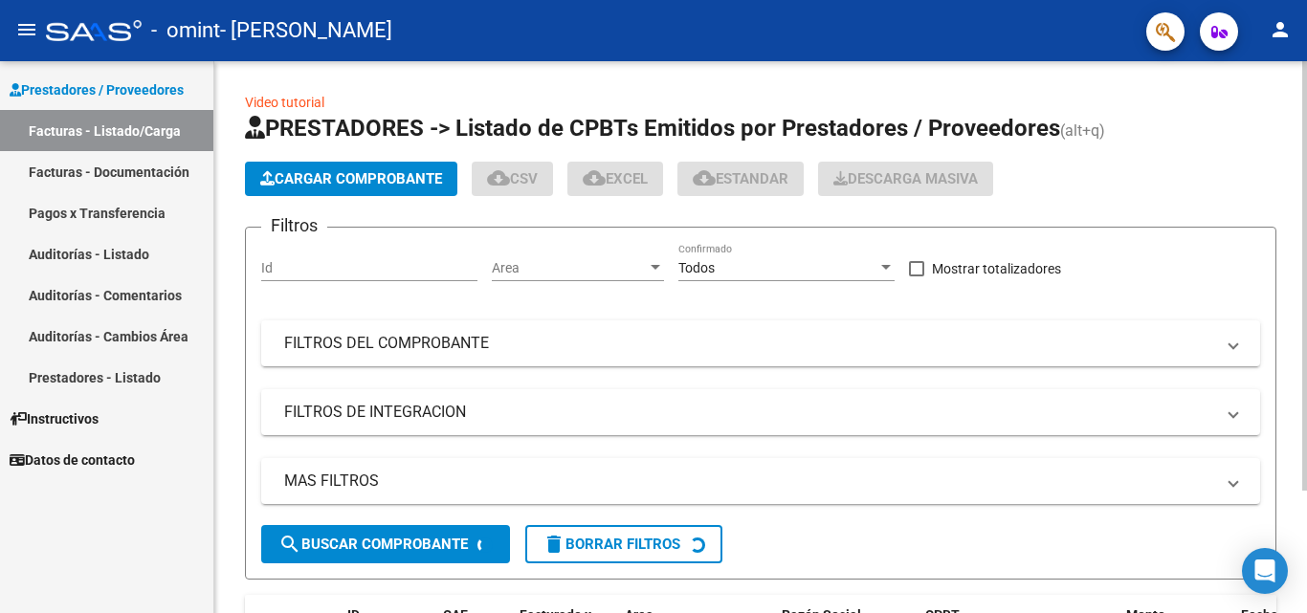
click at [351, 181] on span "Cargar Comprobante" at bounding box center [351, 178] width 182 height 17
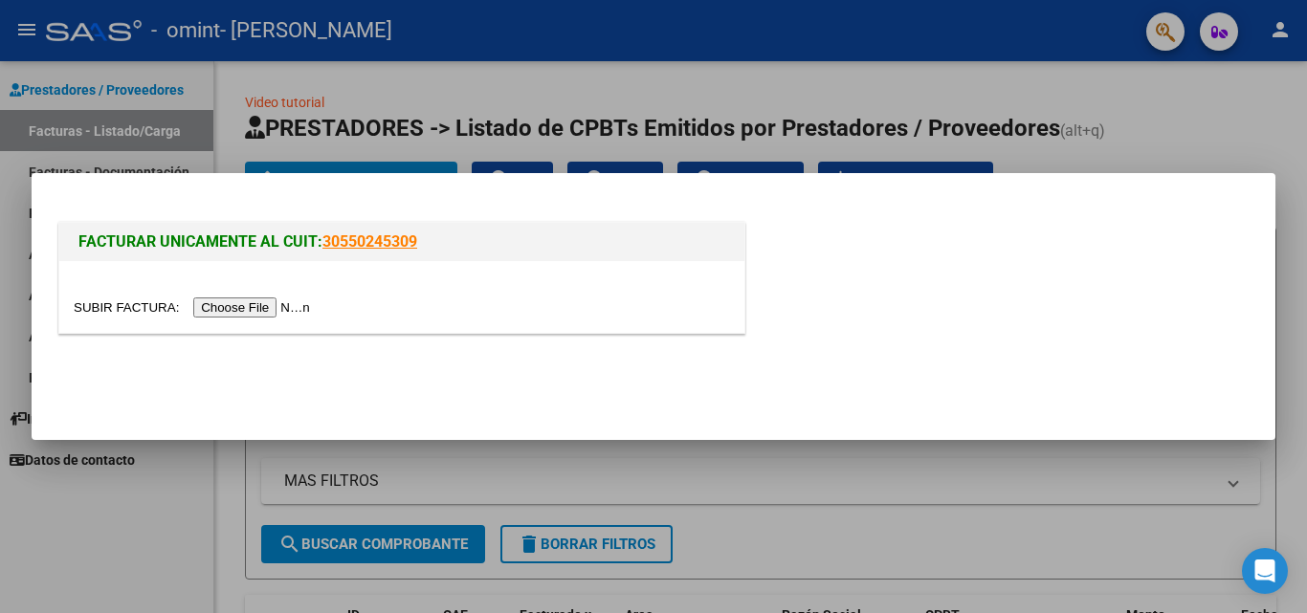
click at [250, 310] on input "file" at bounding box center [195, 308] width 242 height 20
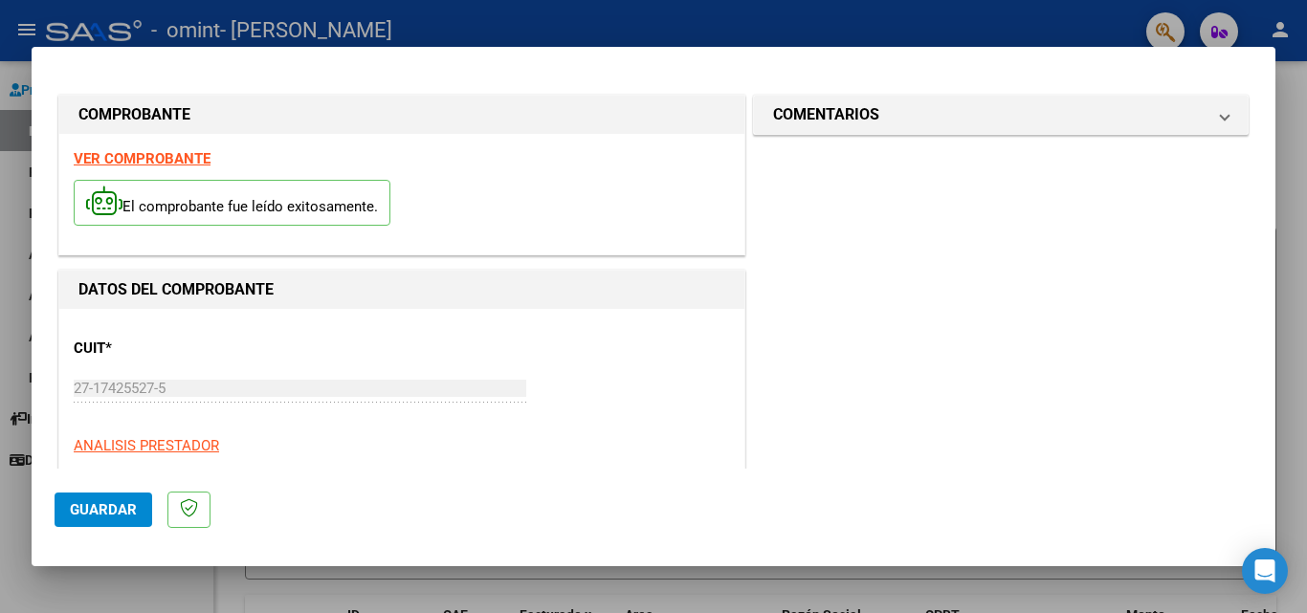
click at [97, 502] on span "Guardar" at bounding box center [103, 509] width 67 height 17
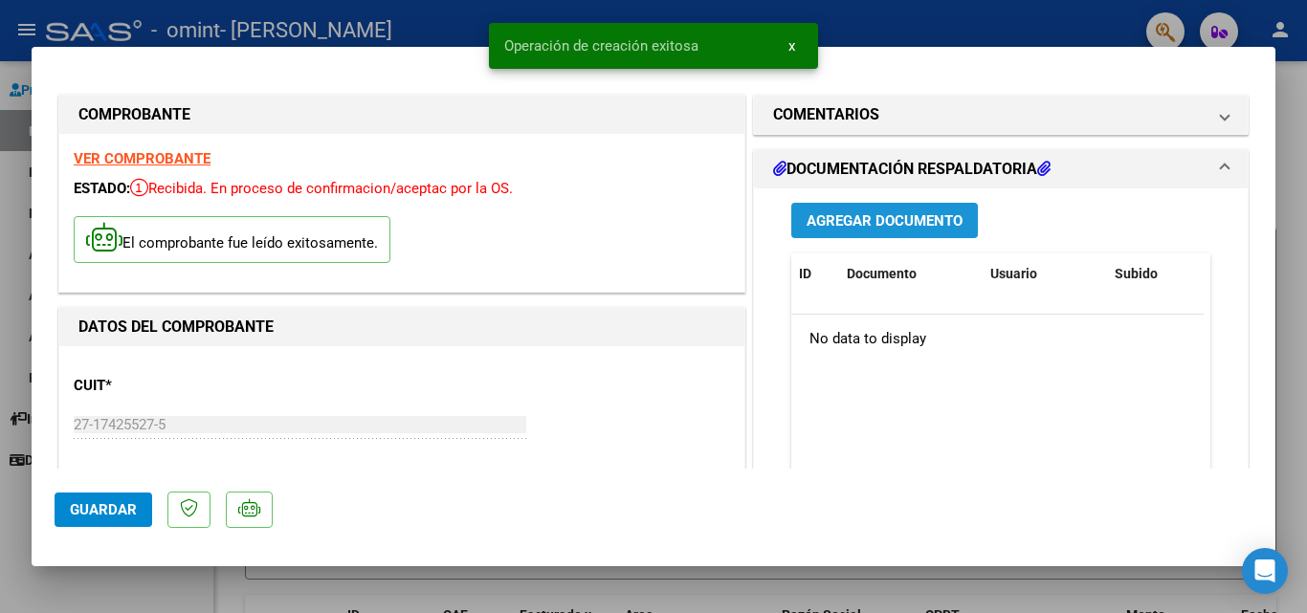
click at [835, 217] on span "Agregar Documento" at bounding box center [884, 220] width 156 height 17
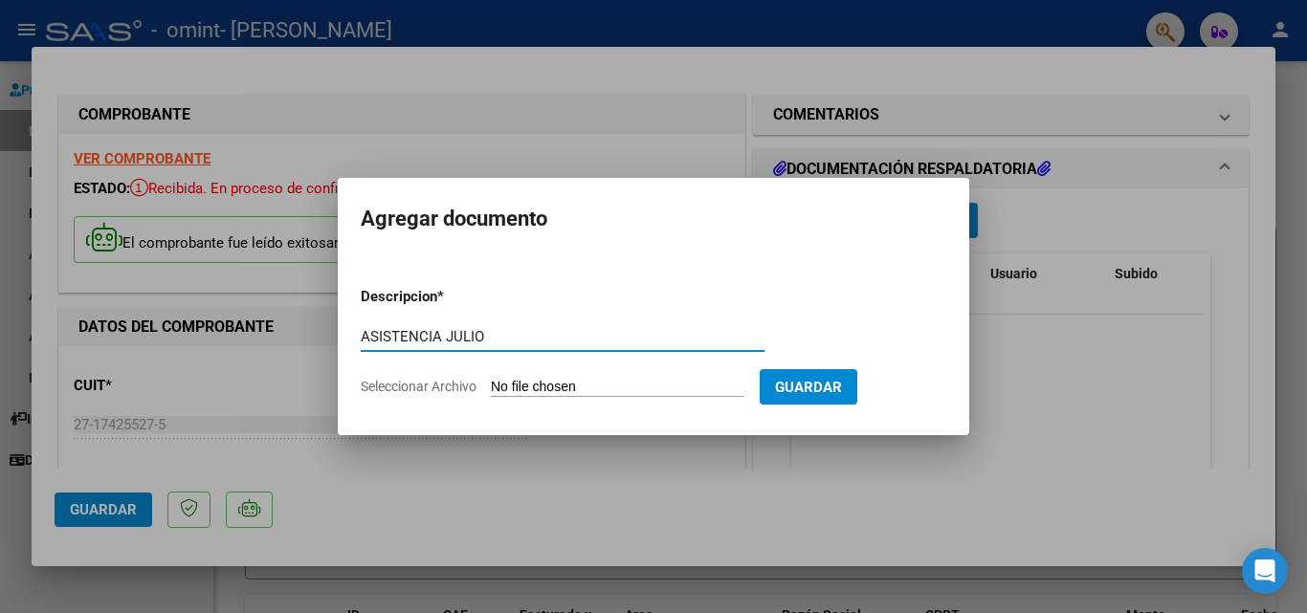
type input "ASISTENCIA JULIO"
click at [453, 388] on span "Seleccionar Archivo" at bounding box center [419, 386] width 116 height 15
click at [491, 388] on input "Seleccionar Archivo" at bounding box center [618, 388] width 254 height 18
type input "C:\fakepath\[PERSON_NAME] ASISTENCIA JULIO.pdf"
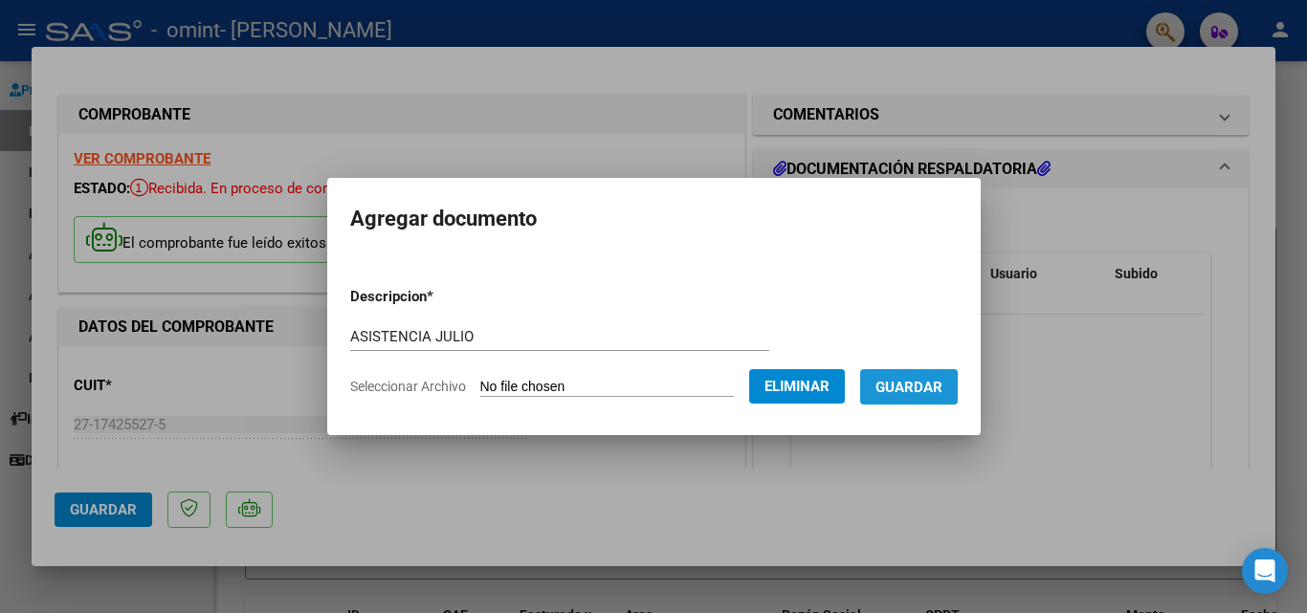
click at [935, 384] on span "Guardar" at bounding box center [908, 387] width 67 height 17
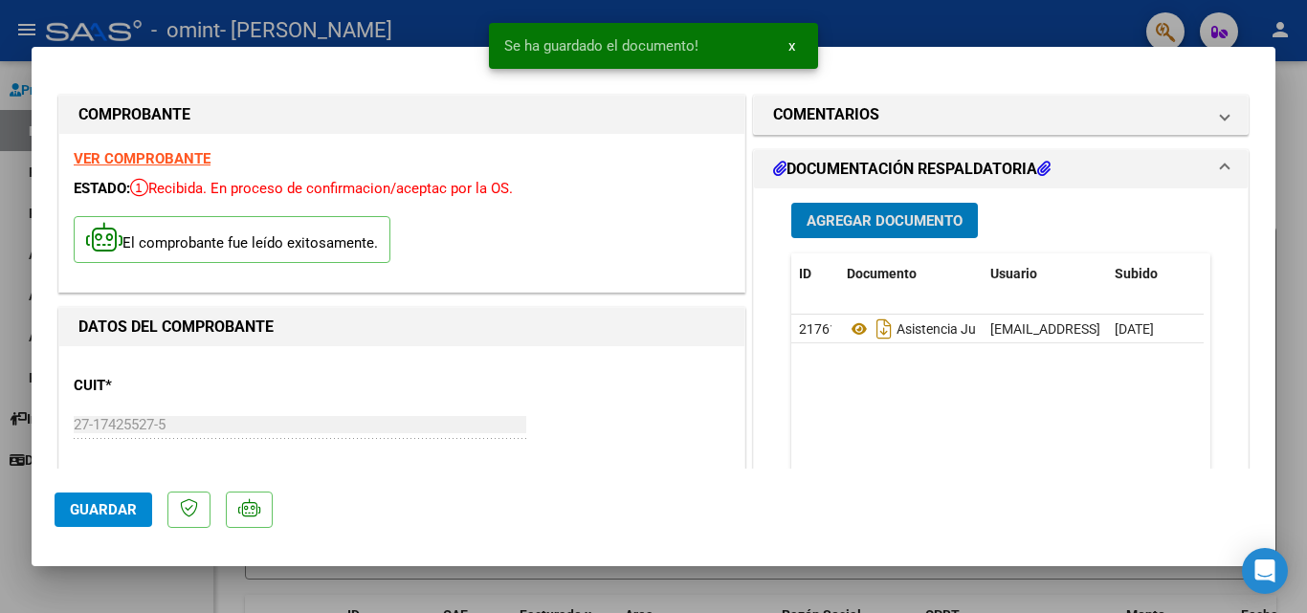
click at [862, 214] on span "Agregar Documento" at bounding box center [884, 220] width 156 height 17
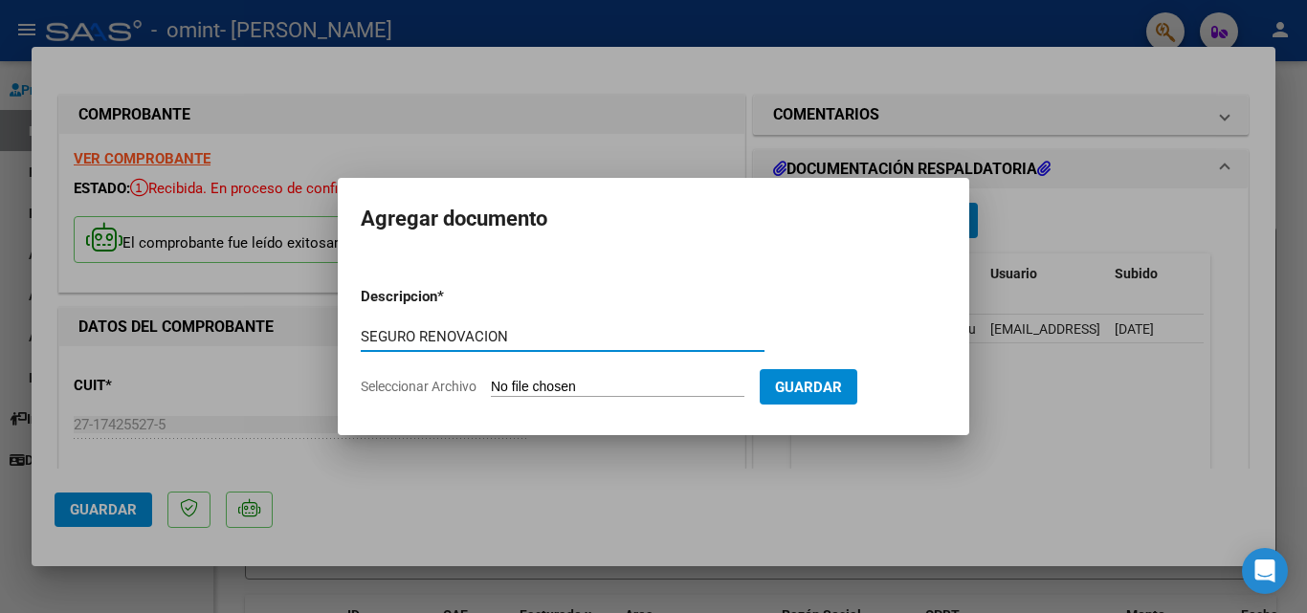
type input "SEGURO RENOVACION"
click at [375, 390] on span "Seleccionar Archivo" at bounding box center [419, 386] width 116 height 15
click at [491, 390] on input "Seleccionar Archivo" at bounding box center [618, 388] width 254 height 18
type input "C:\fakepath\SEGURO MALA PRAXIS 25 -26.pdf"
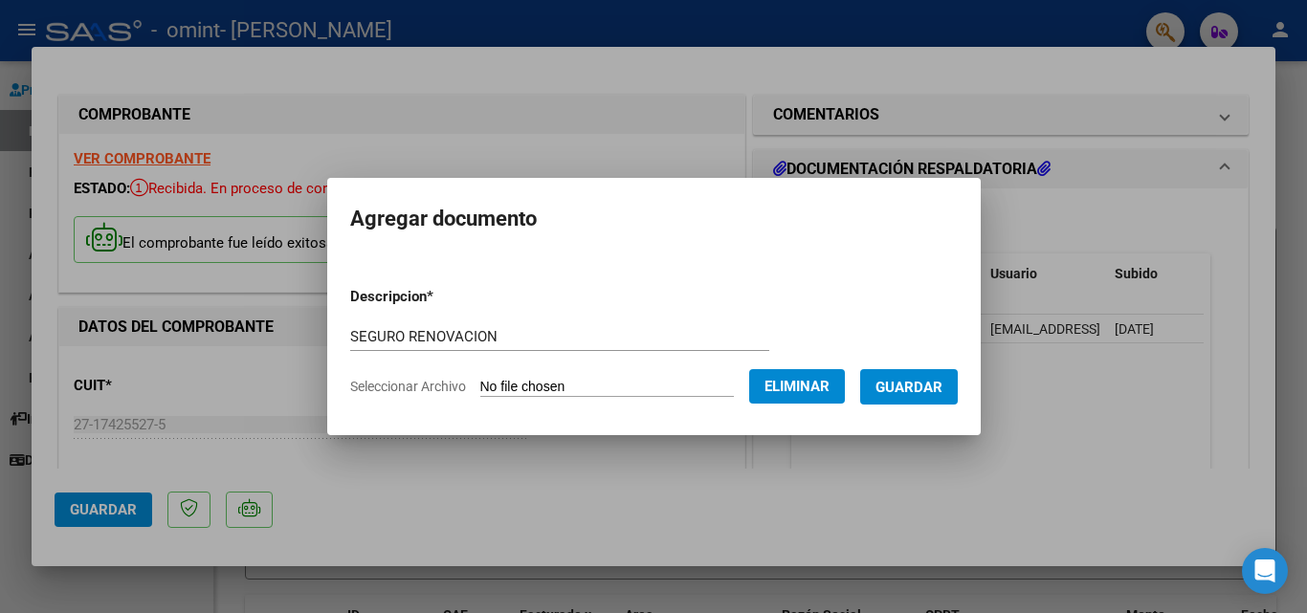
click at [910, 380] on span "Guardar" at bounding box center [908, 387] width 67 height 17
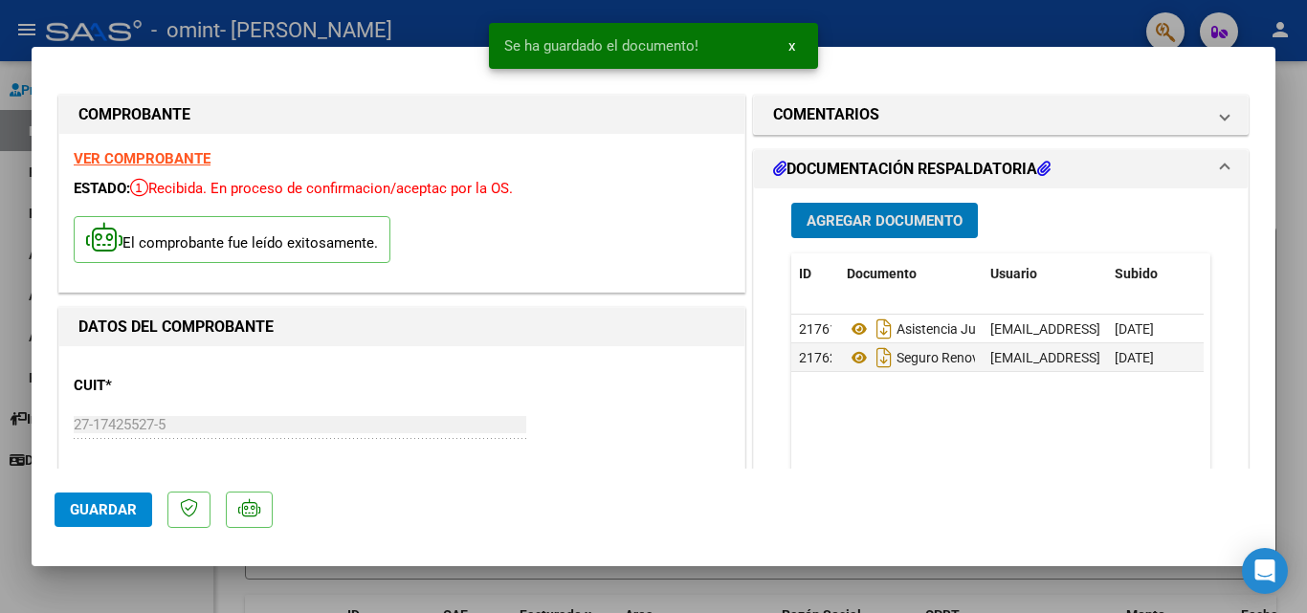
click at [855, 232] on button "Agregar Documento" at bounding box center [884, 220] width 187 height 35
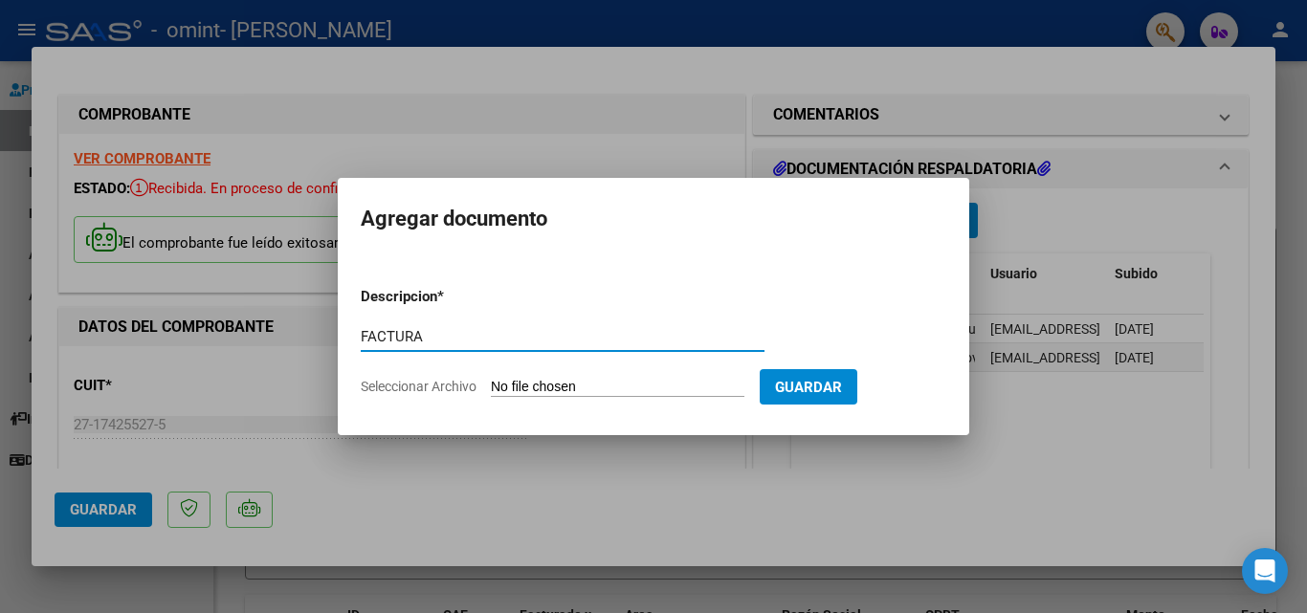
type input "FACTURA"
click at [462, 392] on span "Seleccionar Archivo" at bounding box center [419, 386] width 116 height 15
click at [491, 392] on input "Seleccionar Archivo" at bounding box center [618, 388] width 254 height 18
type input "C:\fakepath\27174255275_011_00005_00000547.pdf"
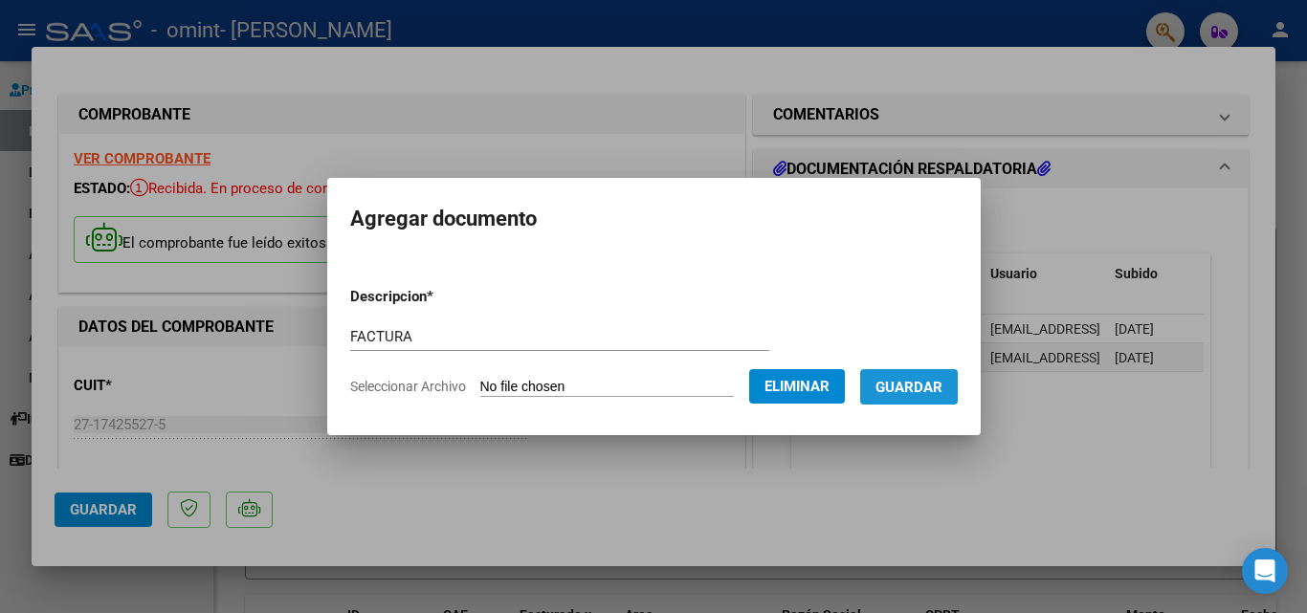
click at [924, 379] on span "Guardar" at bounding box center [908, 387] width 67 height 17
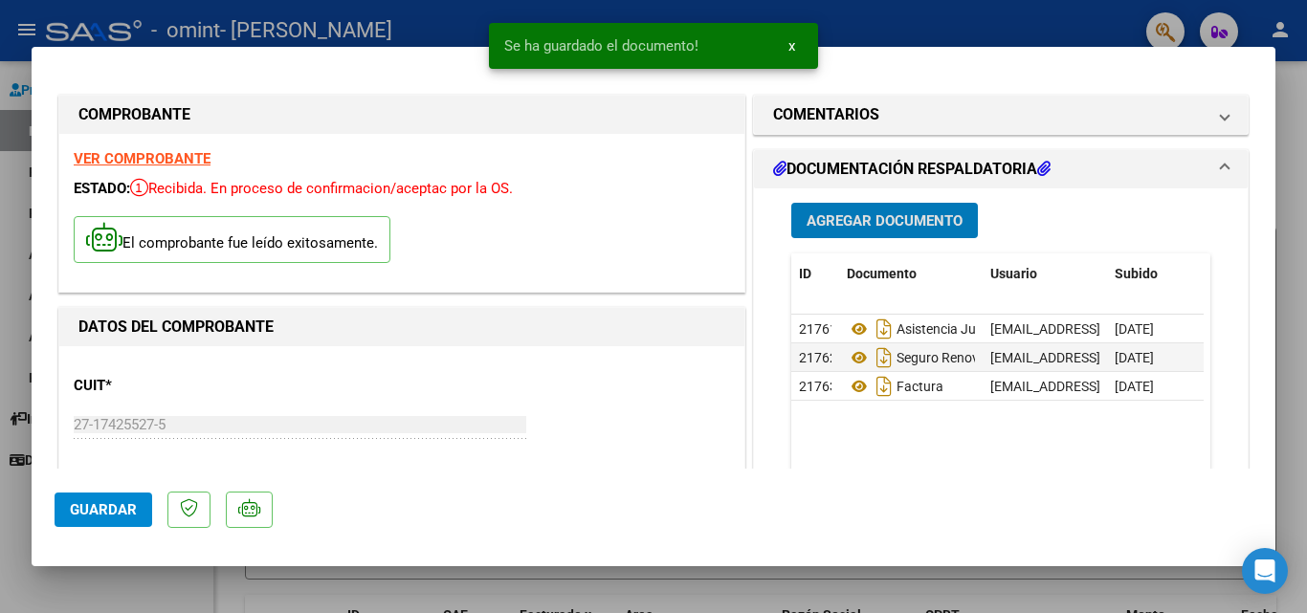
click at [107, 501] on span "Guardar" at bounding box center [103, 509] width 67 height 17
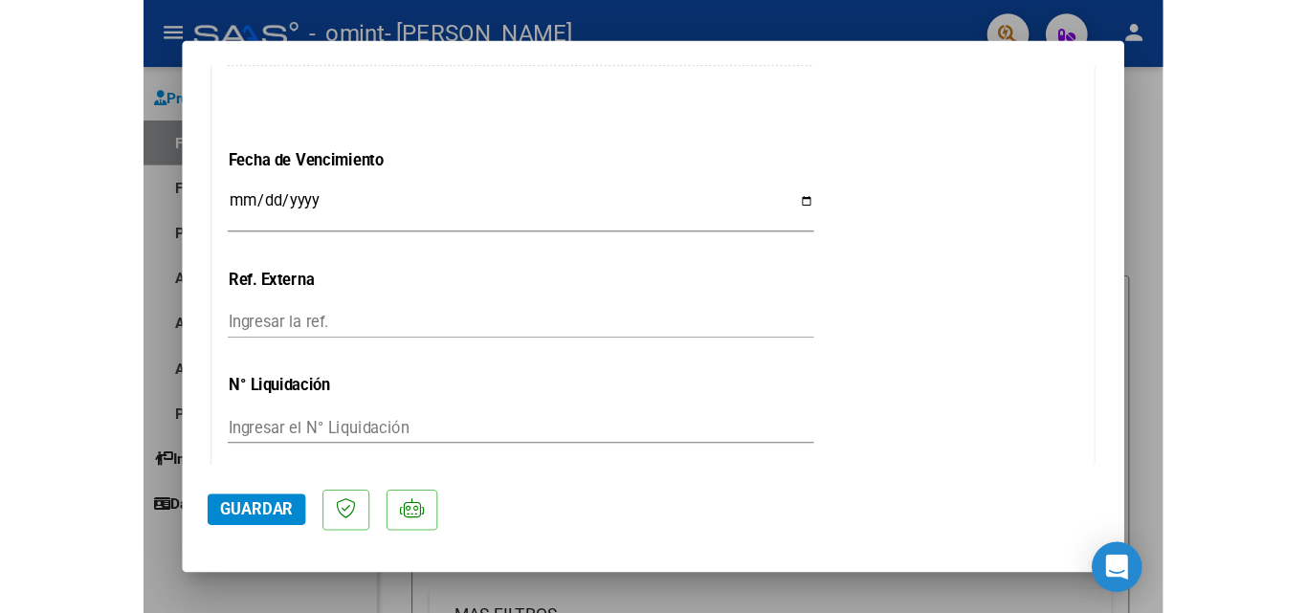
scroll to position [1148, 0]
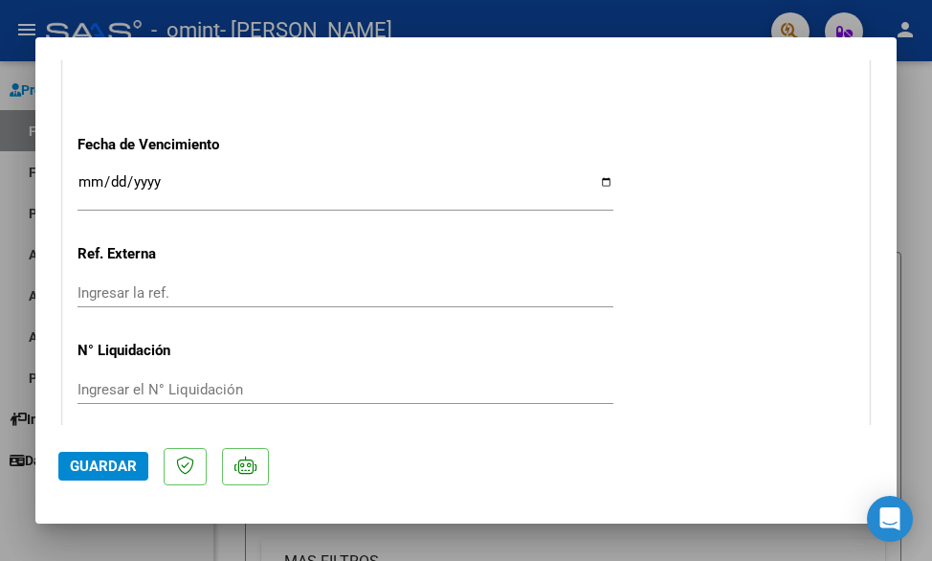
click at [597, 180] on input "Ingresar la fecha" at bounding box center [345, 189] width 536 height 31
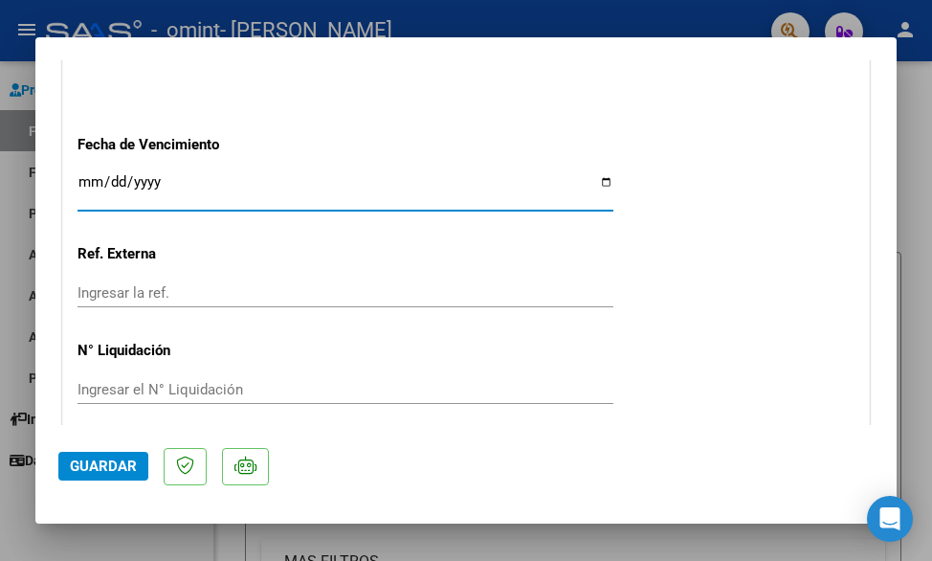
type input "[DATE]"
click at [99, 461] on span "Guardar" at bounding box center [103, 465] width 67 height 17
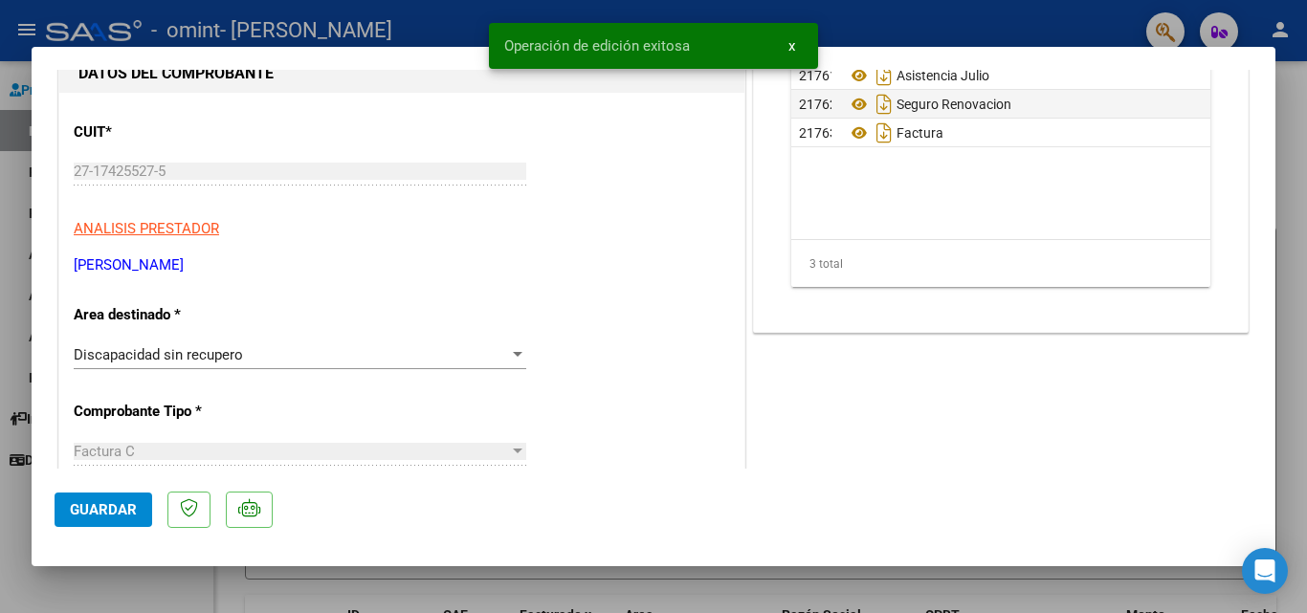
scroll to position [0, 0]
